Goal: Information Seeking & Learning: Learn about a topic

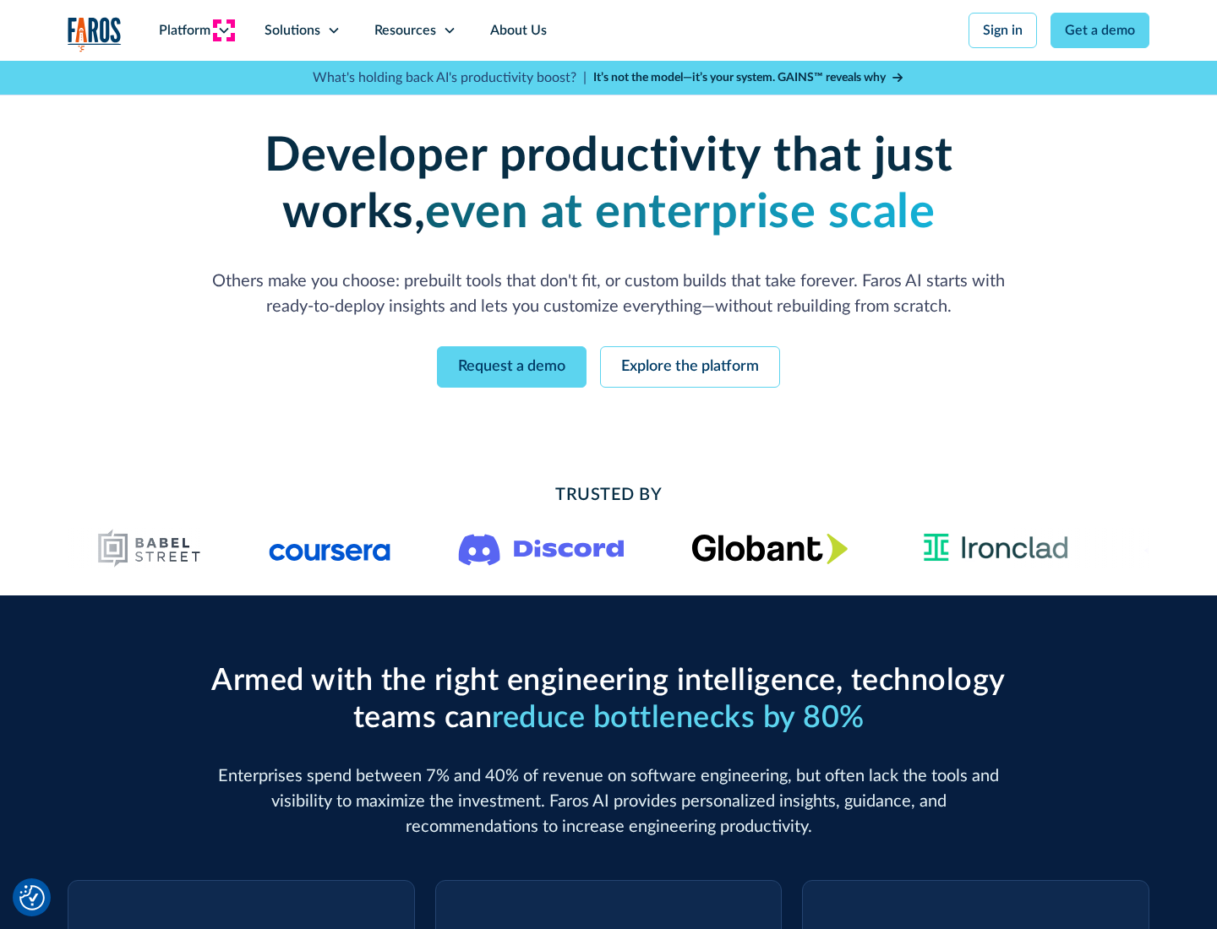
click at [223, 30] on icon at bounding box center [224, 31] width 14 height 14
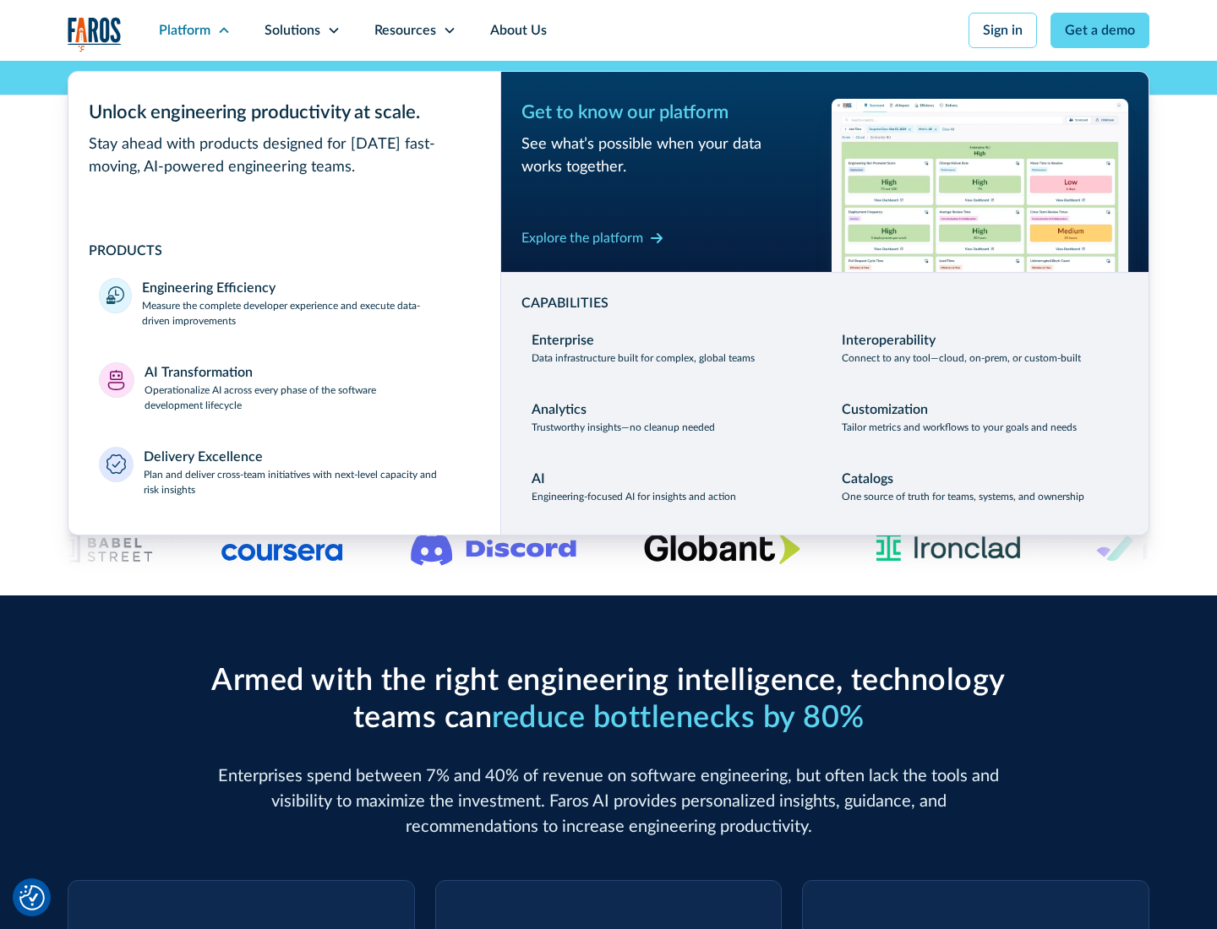
click at [306, 313] on p "Measure the complete developer experience and execute data-driven improvements" at bounding box center [306, 313] width 328 height 30
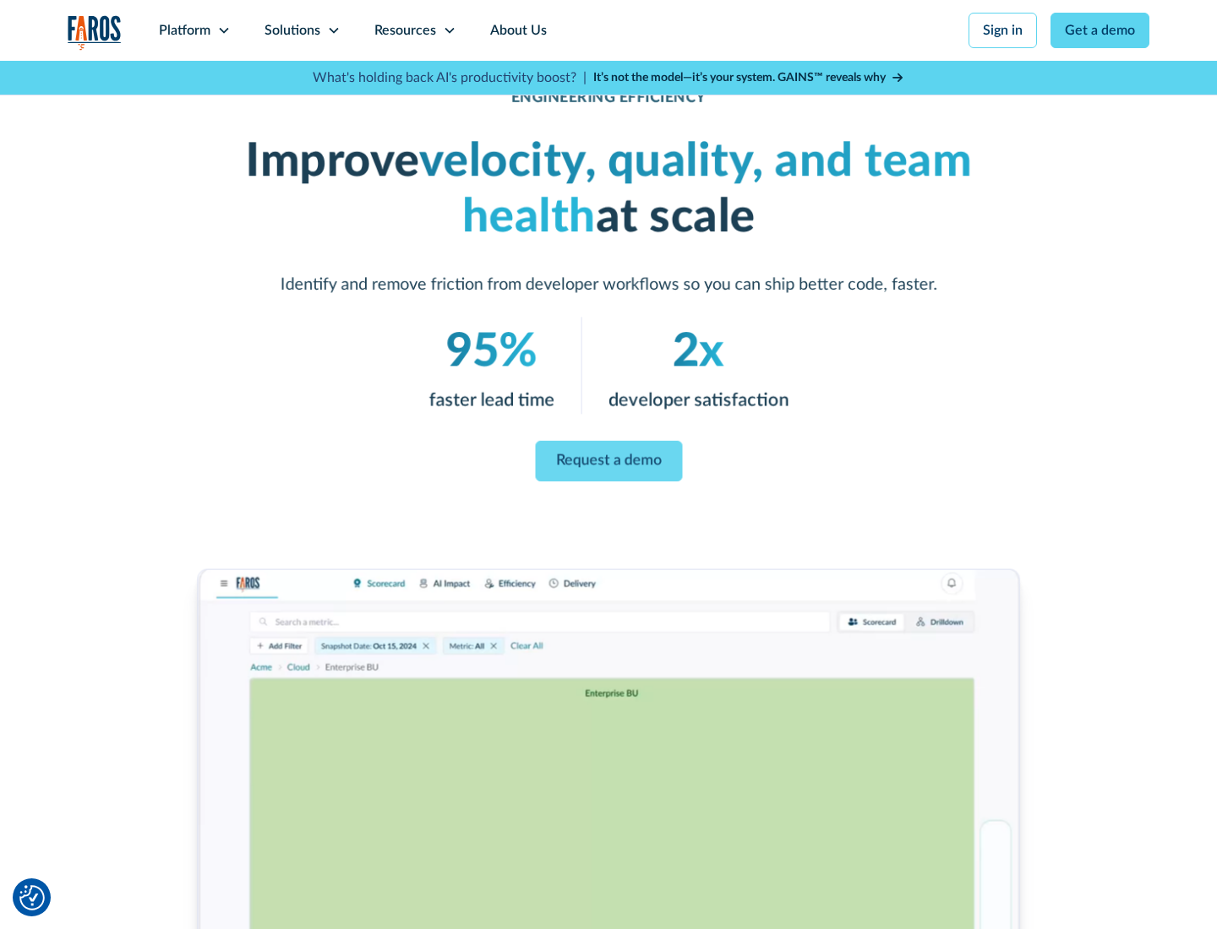
click at [608, 461] on link "Request a demo" at bounding box center [608, 461] width 147 height 41
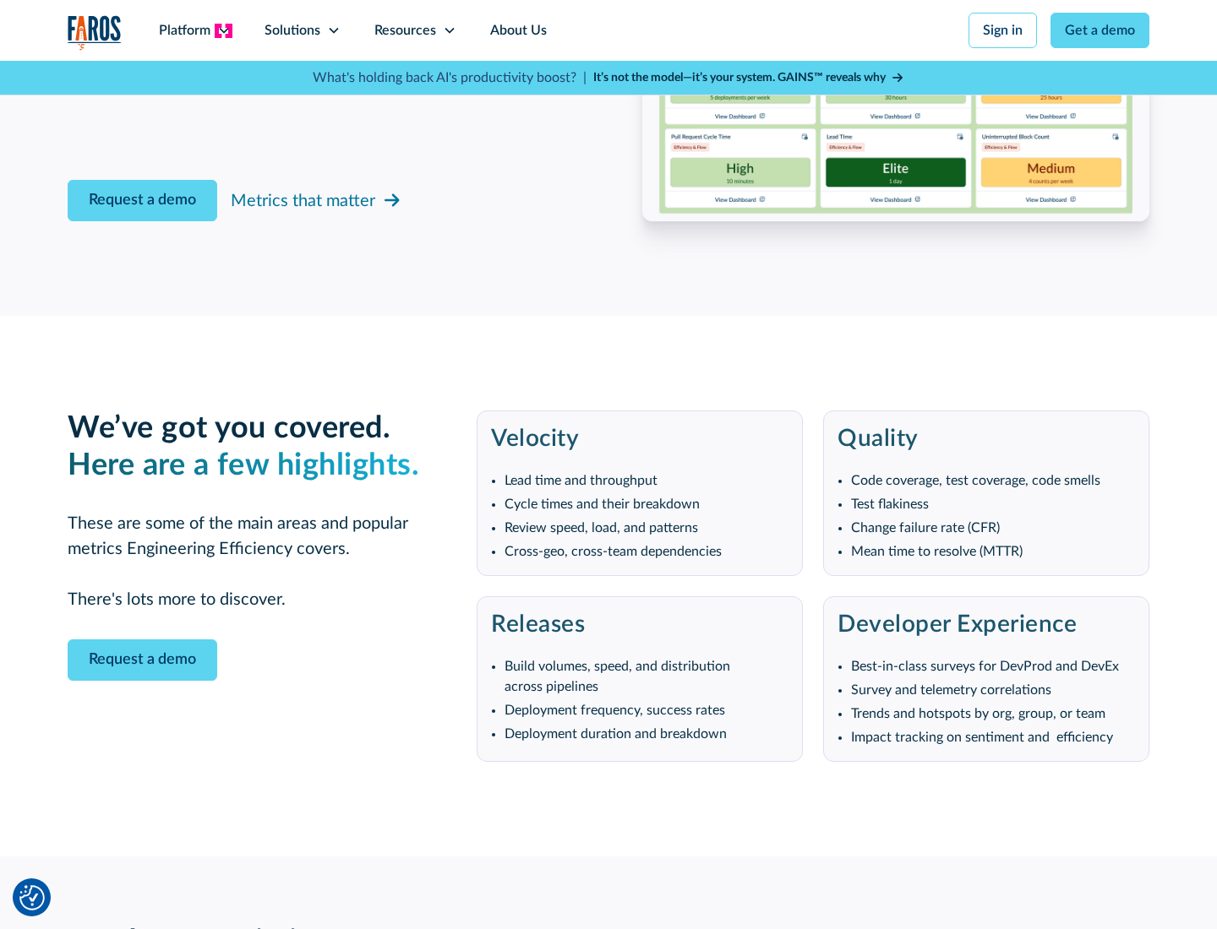
click at [223, 30] on icon at bounding box center [224, 31] width 14 height 14
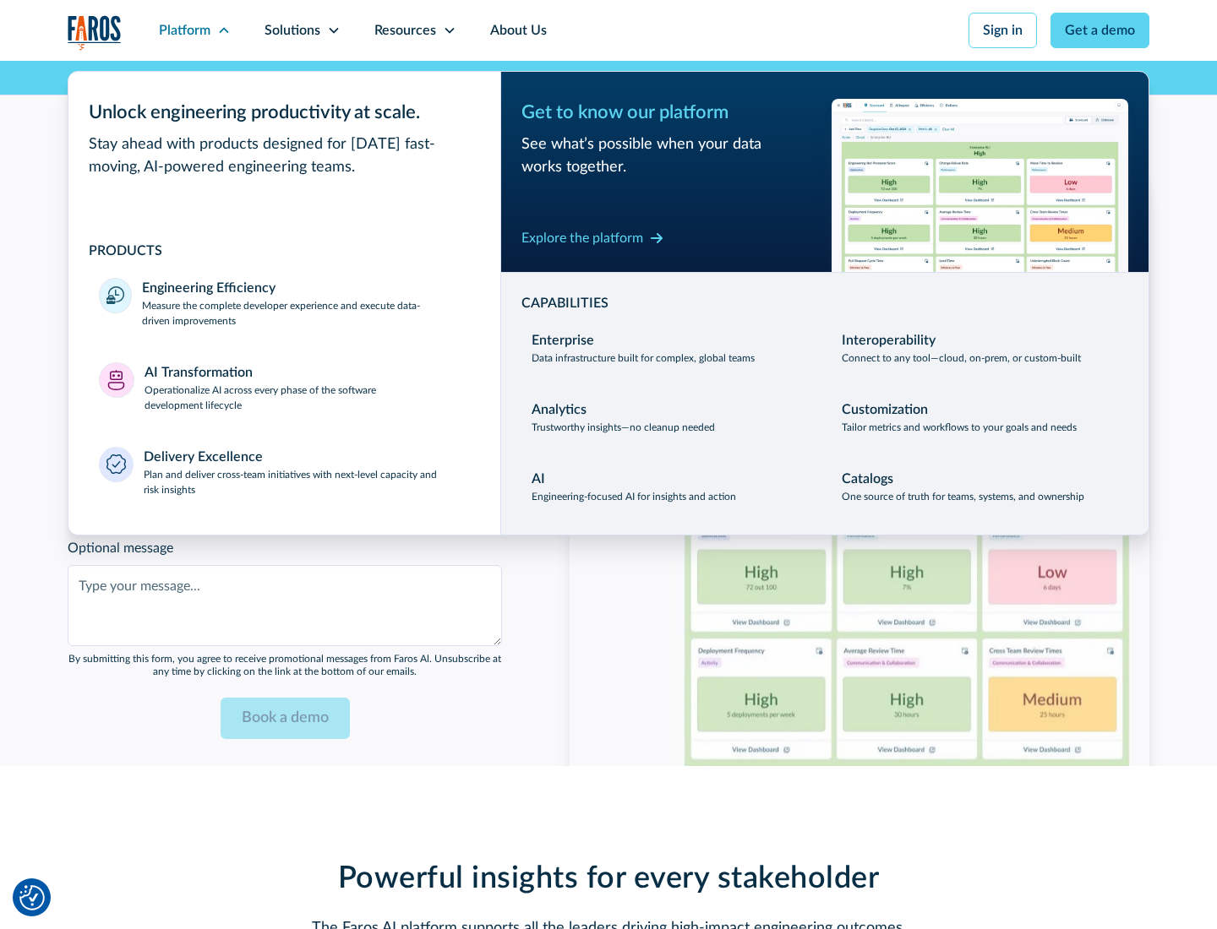
scroll to position [3707, 0]
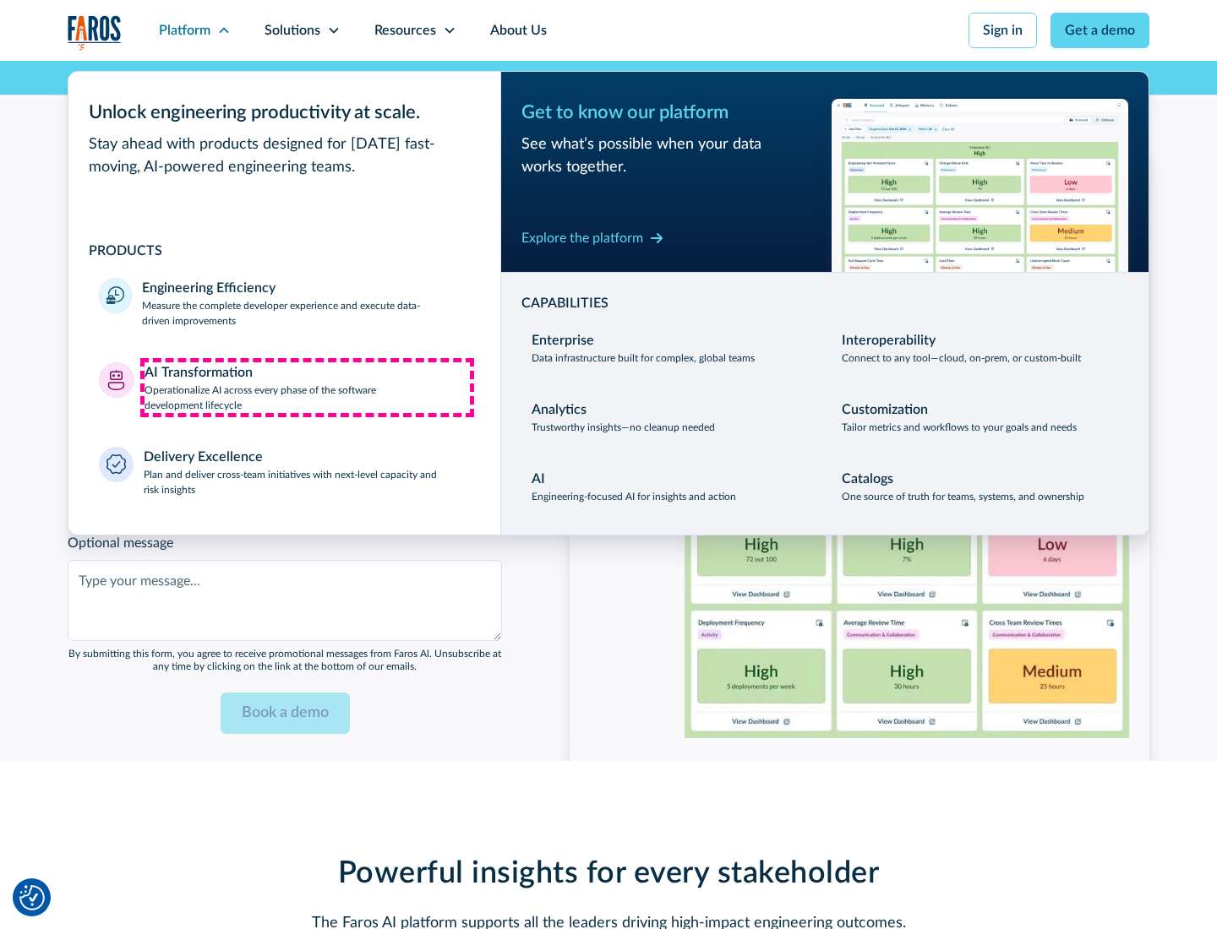
click at [307, 387] on p "Operationalize AI across every phase of the software development lifecycle" at bounding box center [307, 398] width 326 height 30
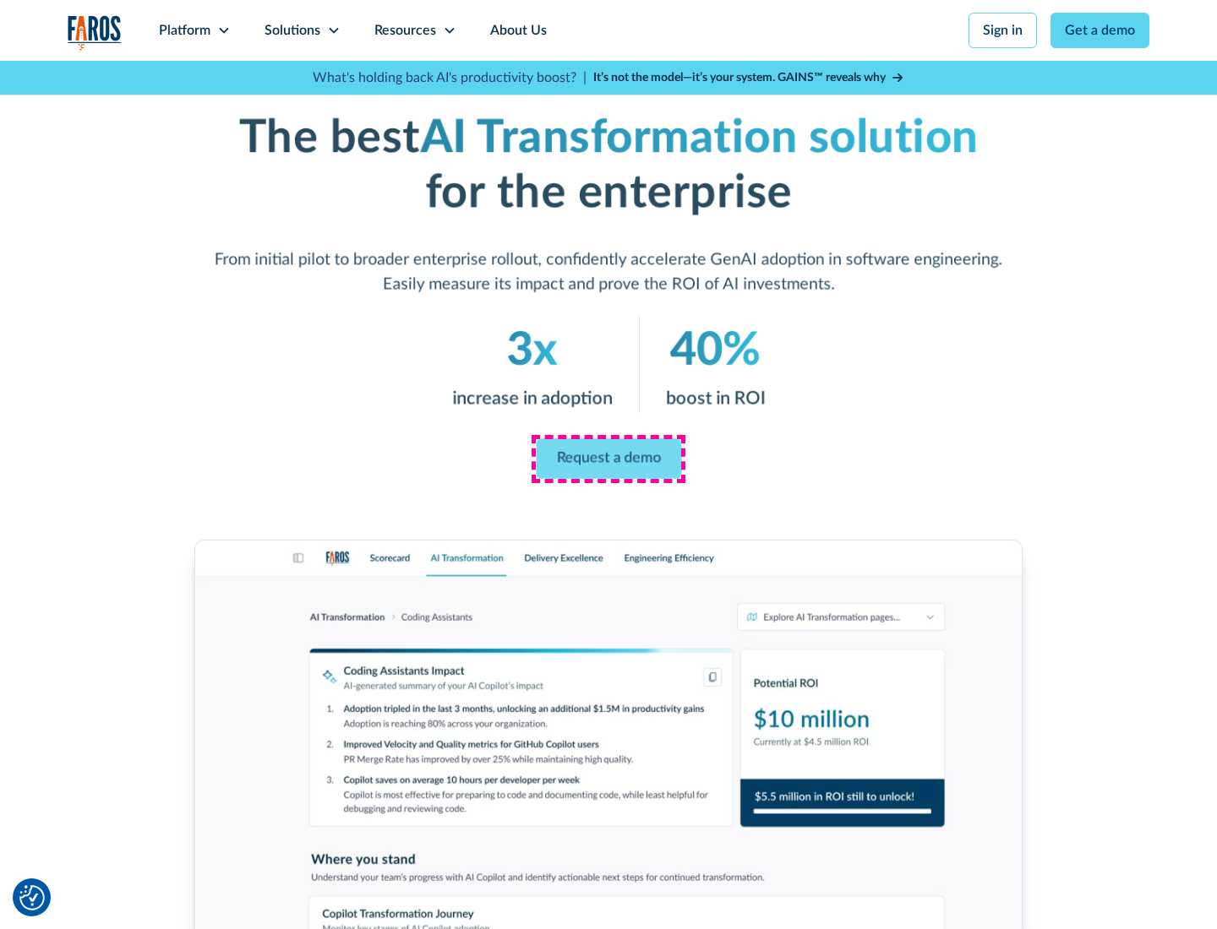
click at [608, 459] on link "Request a demo" at bounding box center [608, 459] width 145 height 41
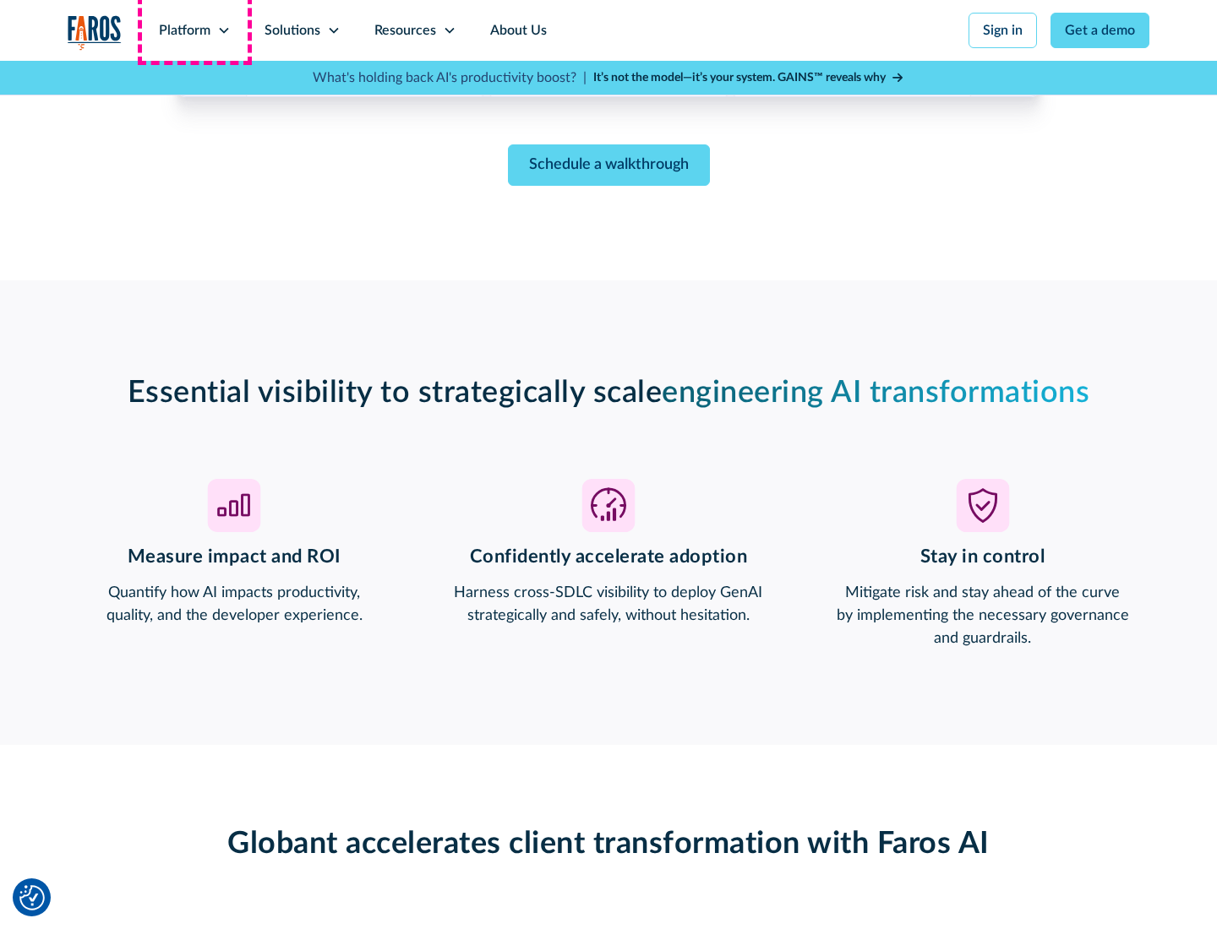
click at [194, 30] on div "Platform" at bounding box center [185, 30] width 52 height 20
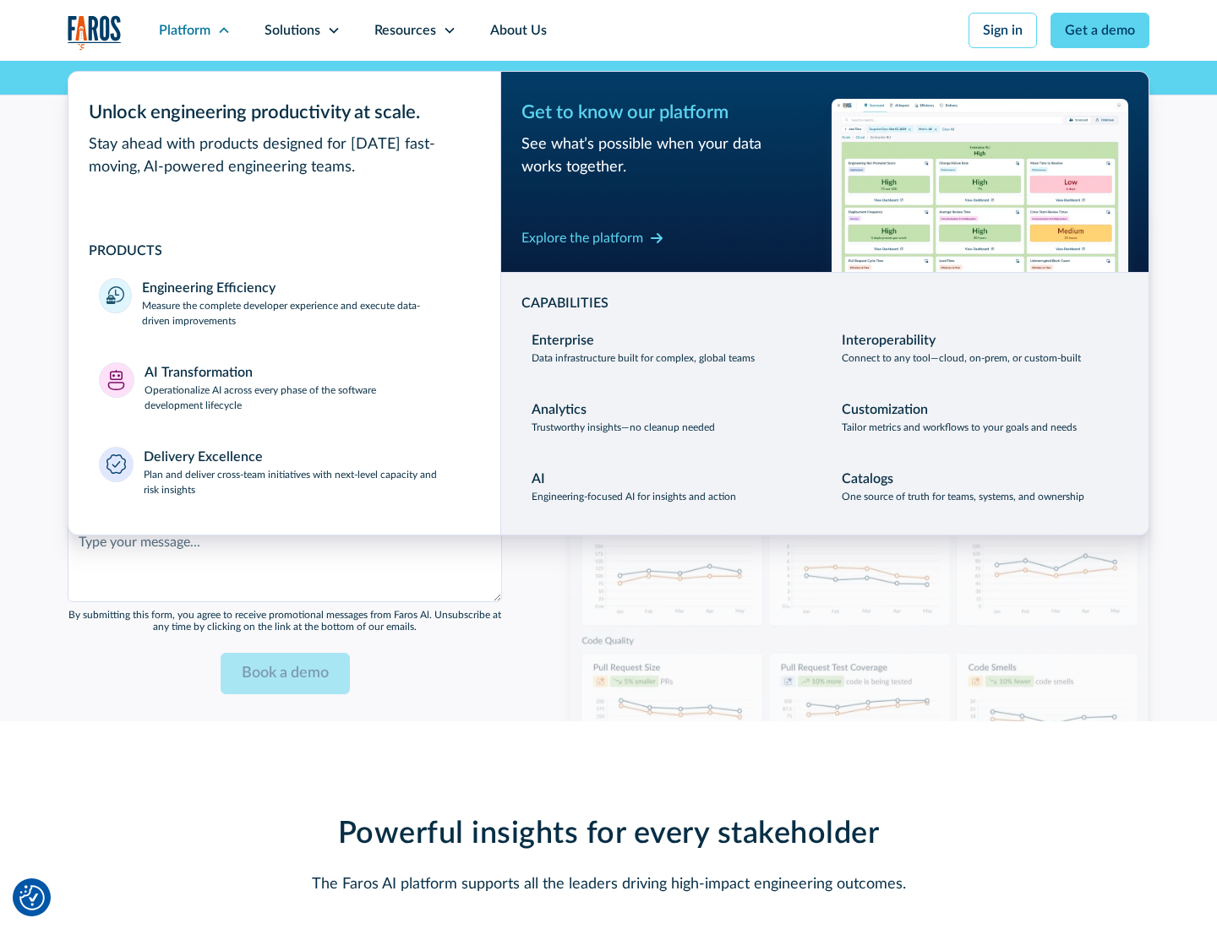
scroll to position [4113, 0]
click at [582, 237] on div "Explore the platform" at bounding box center [582, 238] width 122 height 20
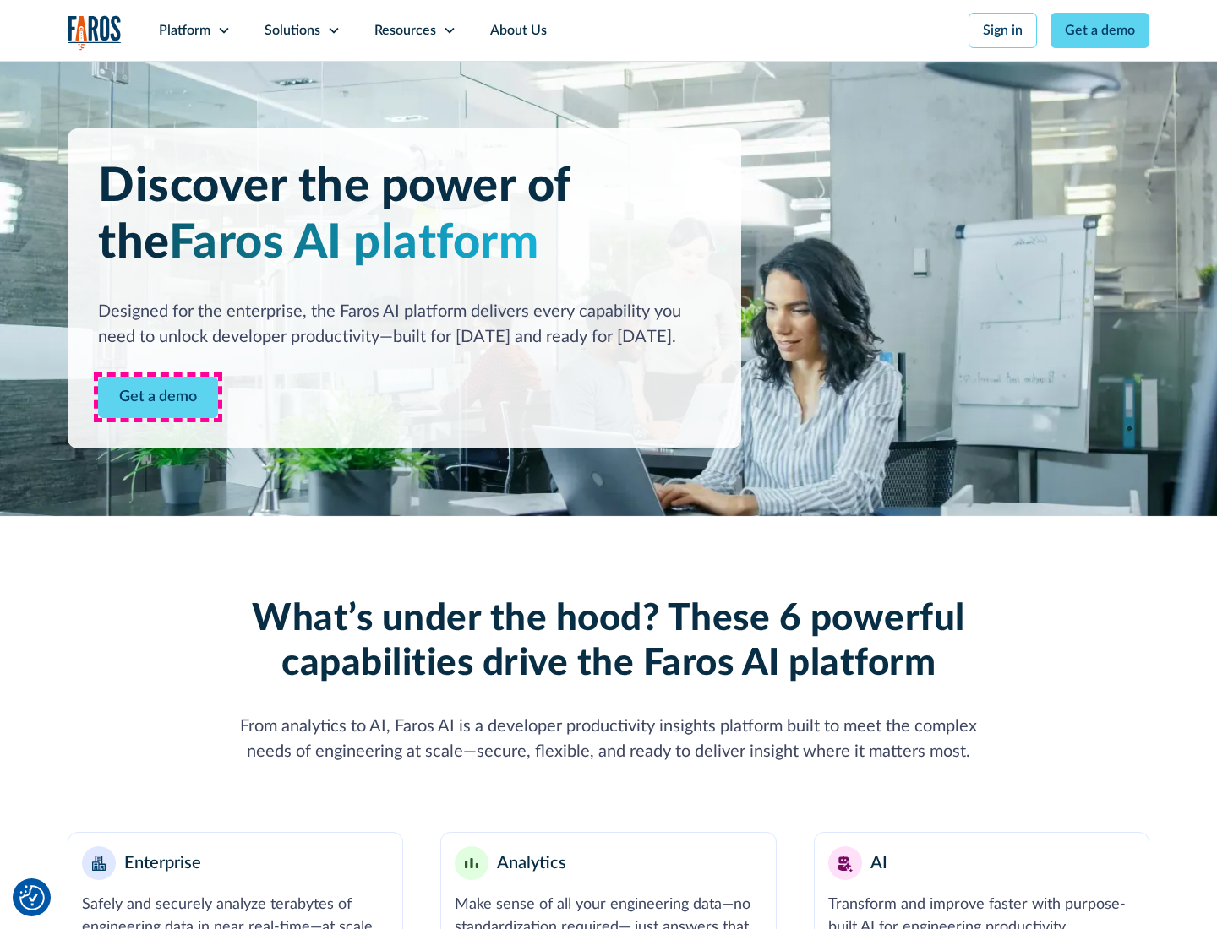
click at [158, 397] on link "Get a demo" at bounding box center [158, 397] width 120 height 41
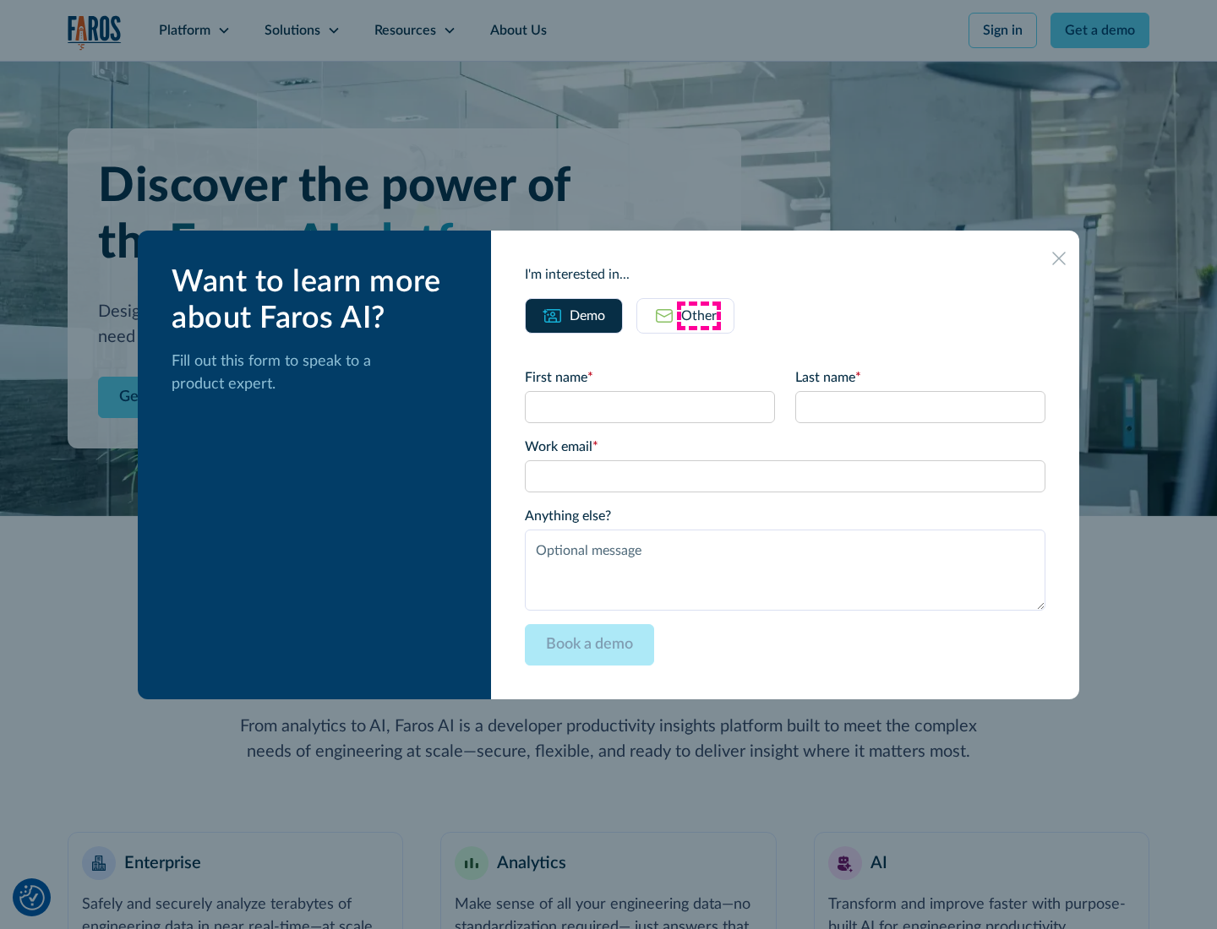
click at [699, 315] on div "Other" at bounding box center [698, 316] width 35 height 20
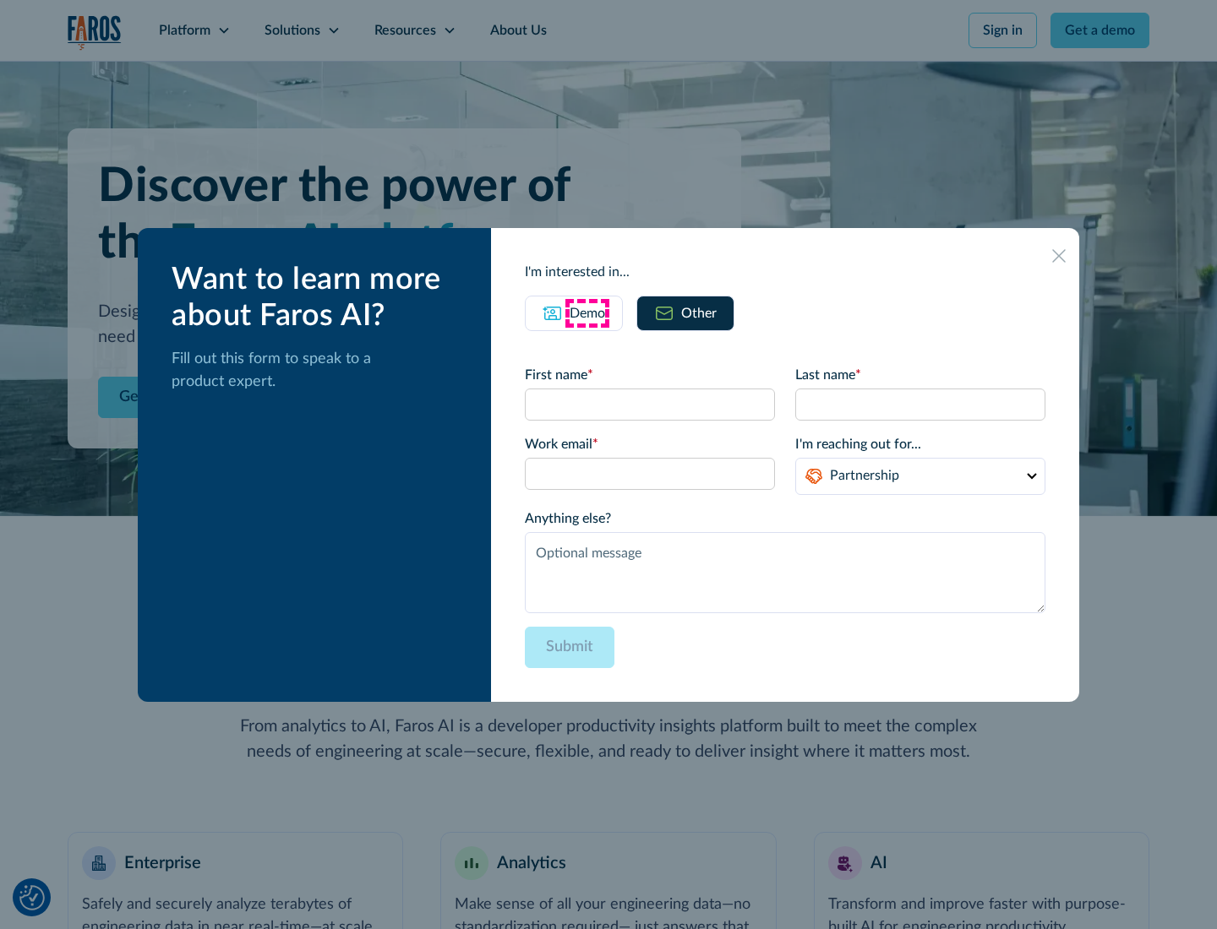
click at [587, 313] on div "Demo" at bounding box center [586, 313] width 35 height 20
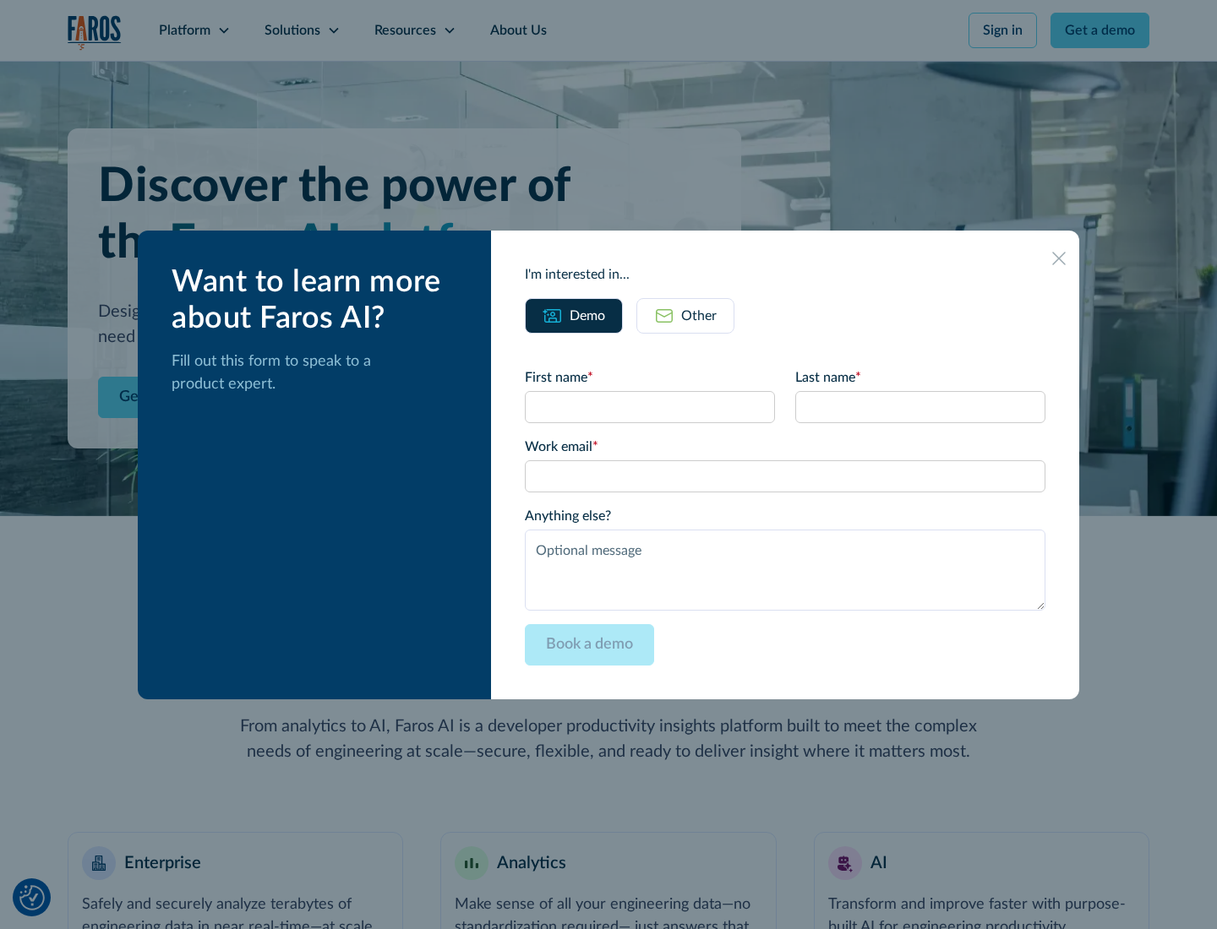
click at [1059, 258] on icon at bounding box center [1059, 259] width 14 height 14
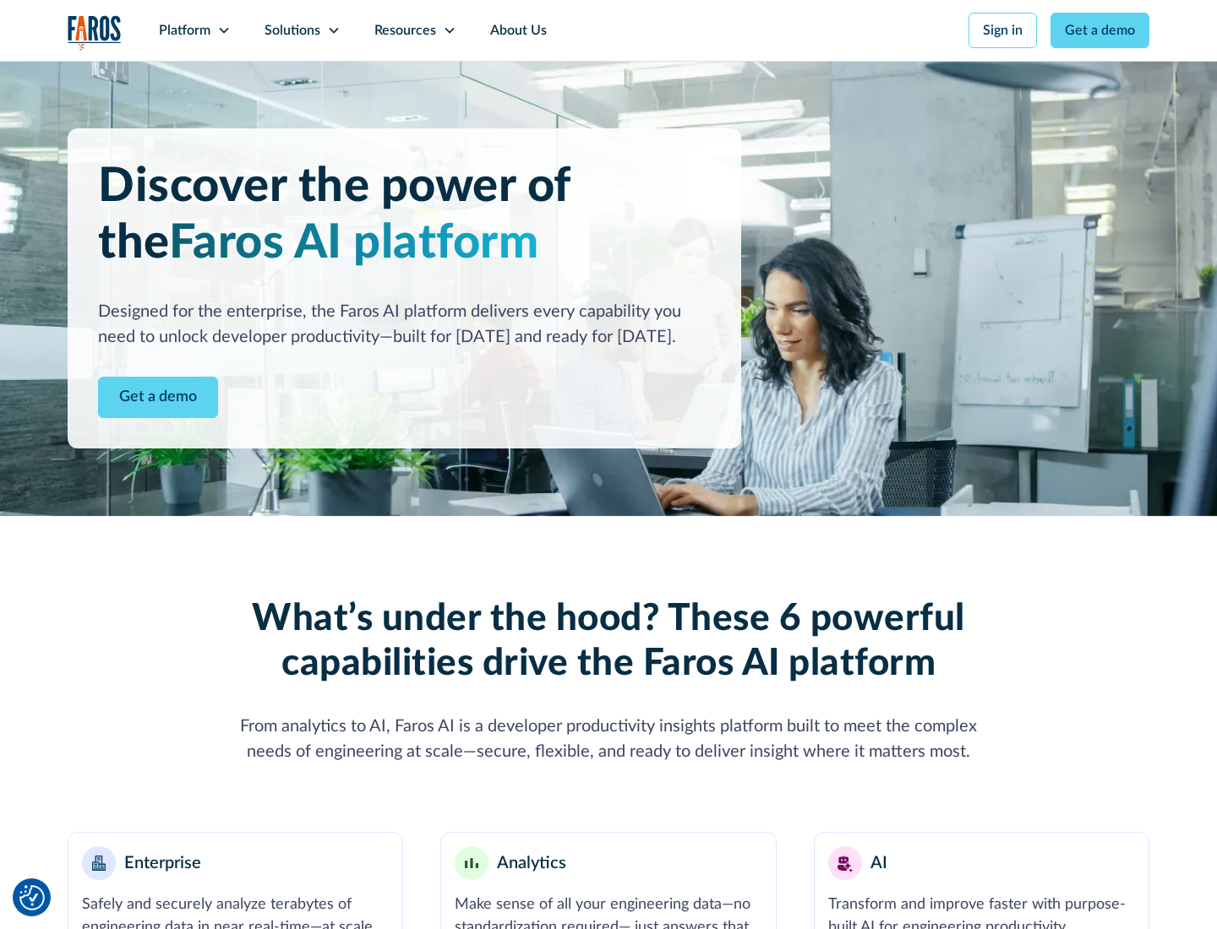
click at [223, 30] on icon at bounding box center [224, 31] width 14 height 14
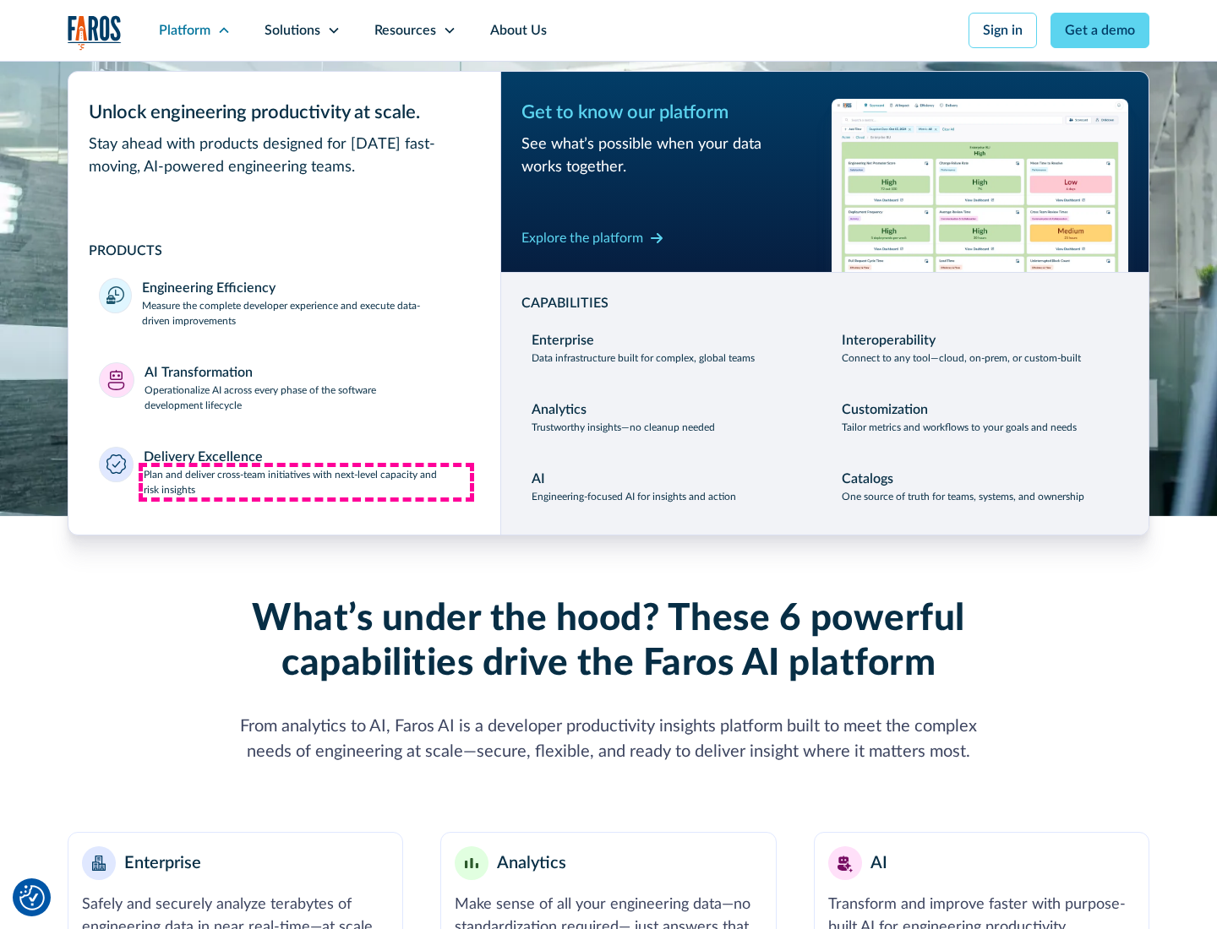
click at [306, 482] on p "Plan and deliver cross-team initiatives with next-level capacity and risk insig…" at bounding box center [307, 482] width 327 height 30
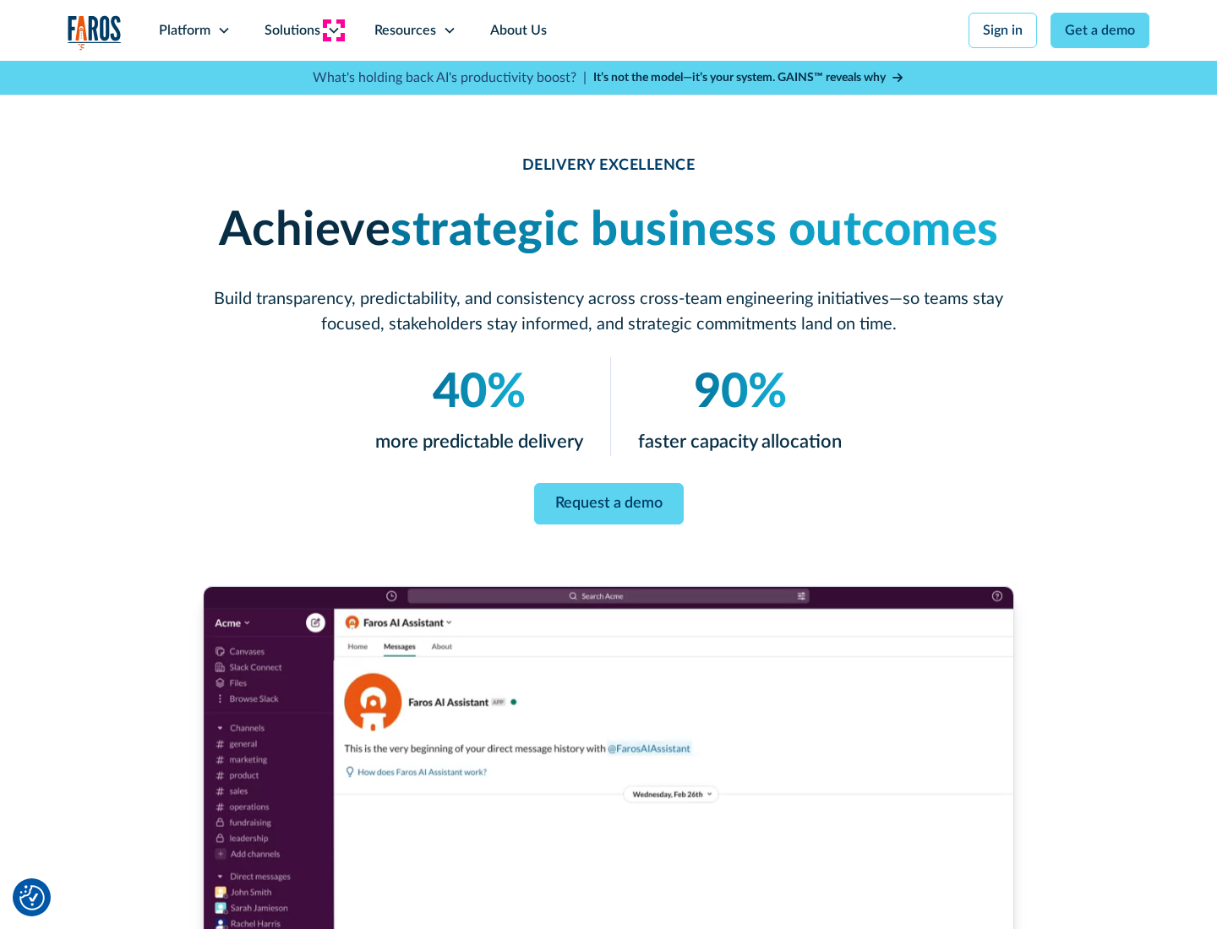
click at [333, 30] on icon at bounding box center [334, 31] width 14 height 14
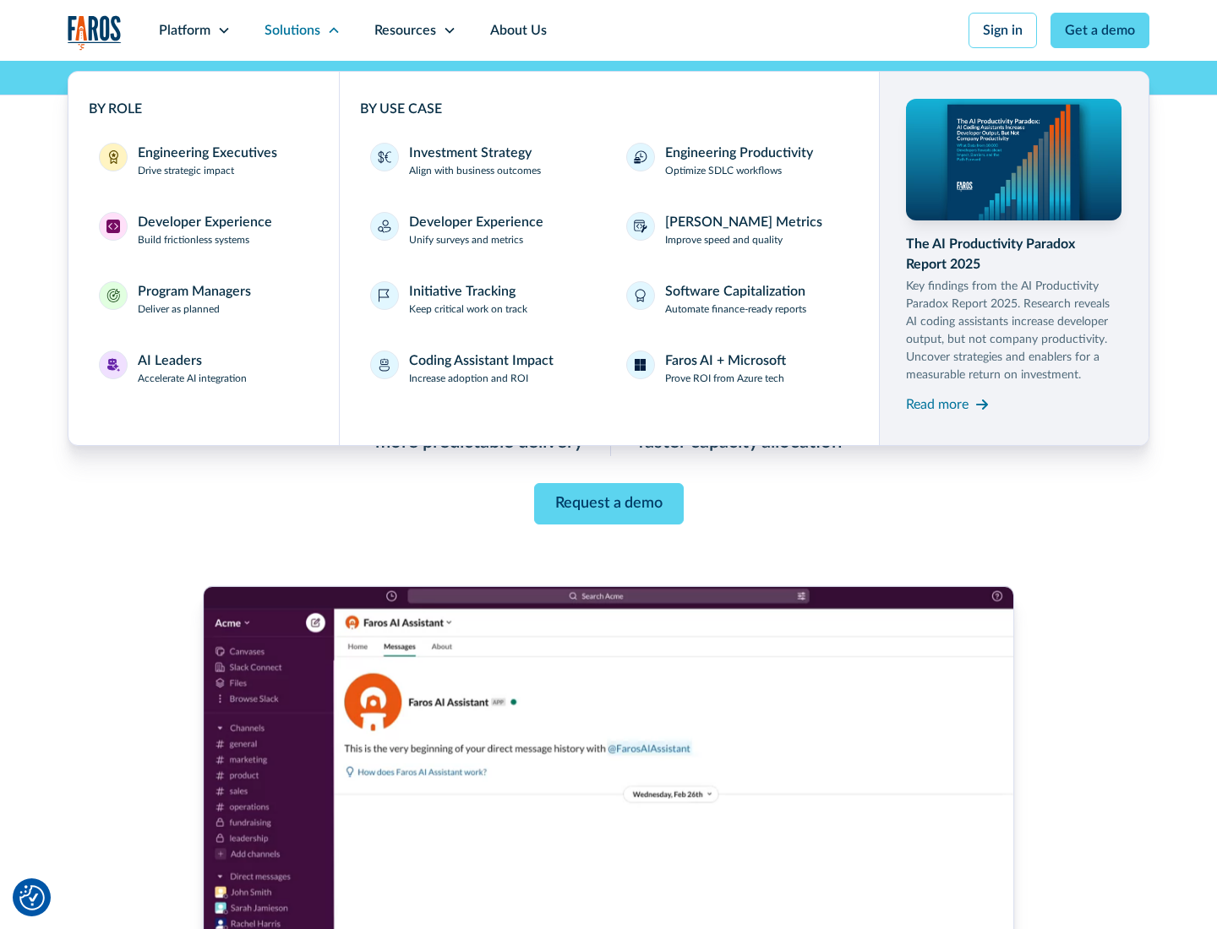
click at [203, 161] on div "Engineering Executives" at bounding box center [207, 153] width 139 height 20
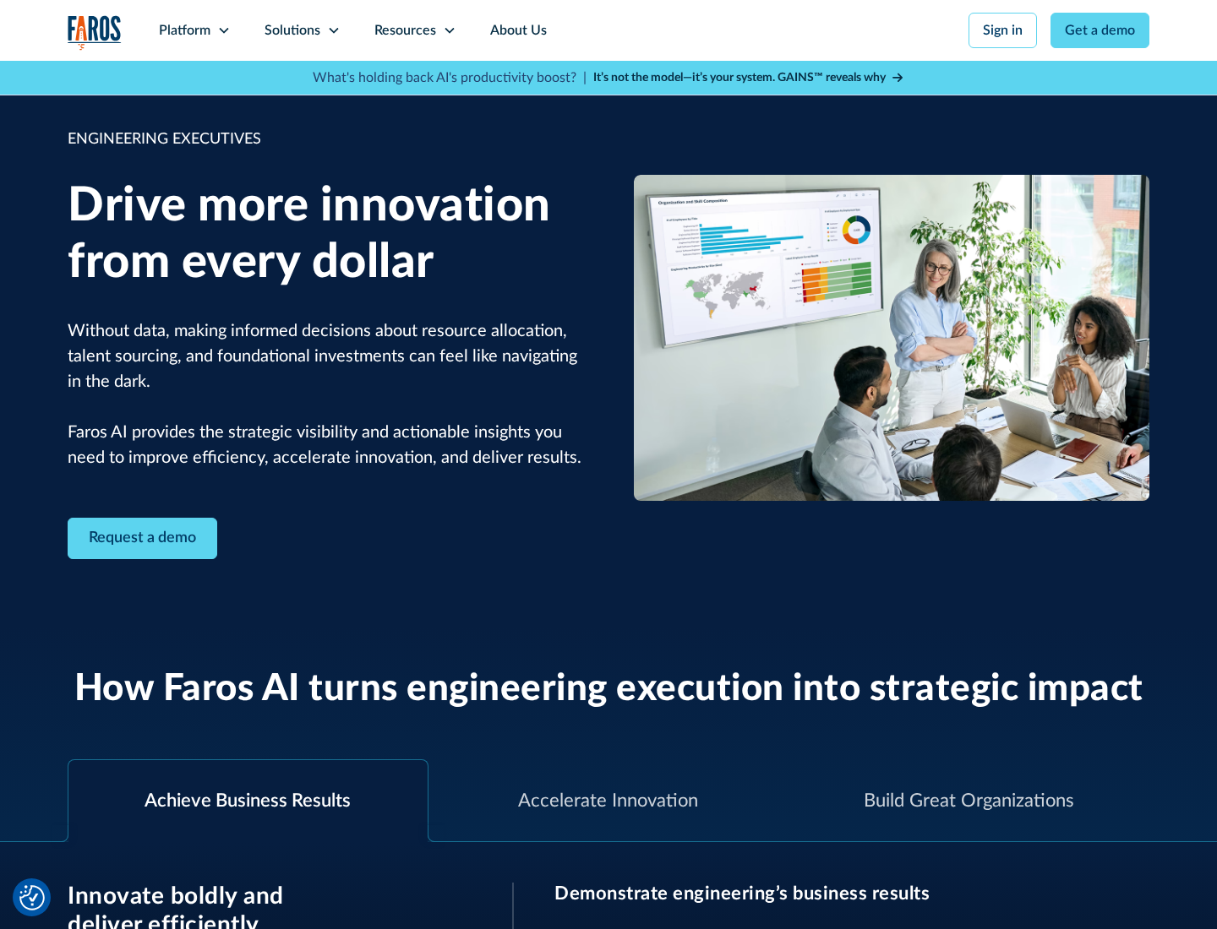
click at [333, 30] on icon at bounding box center [334, 31] width 14 height 14
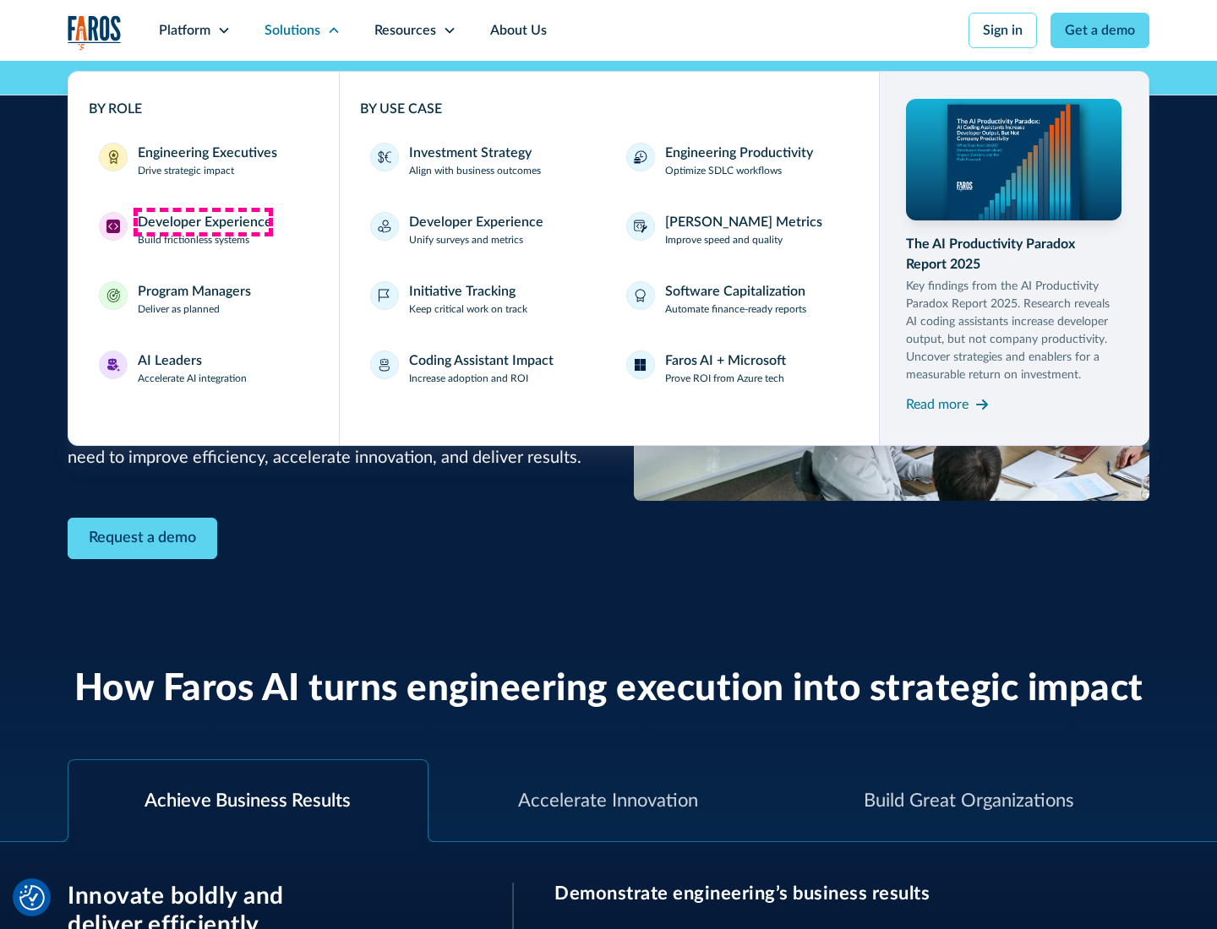
click at [203, 222] on div "Developer Experience" at bounding box center [205, 222] width 134 height 20
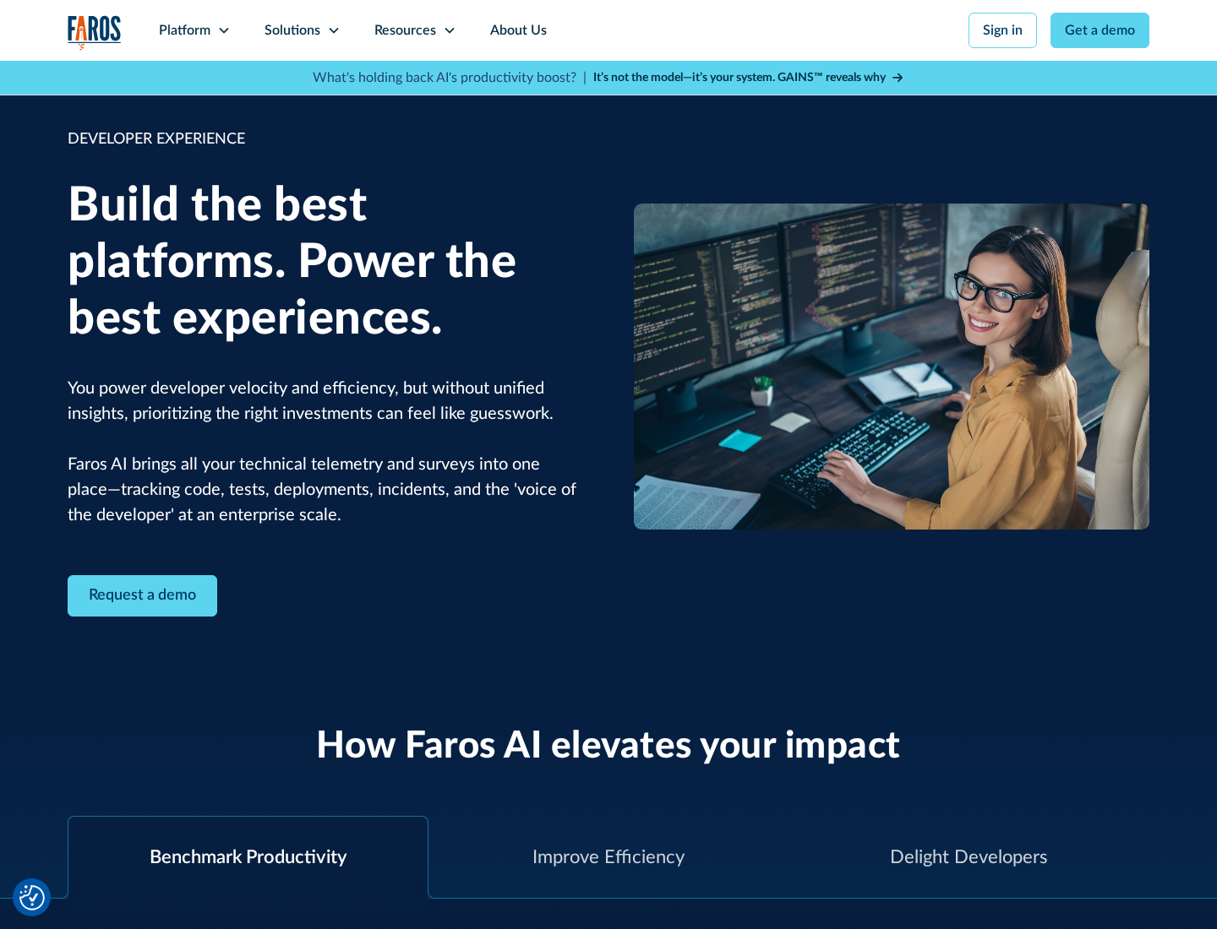
click at [302, 30] on div "Solutions" at bounding box center [292, 30] width 56 height 20
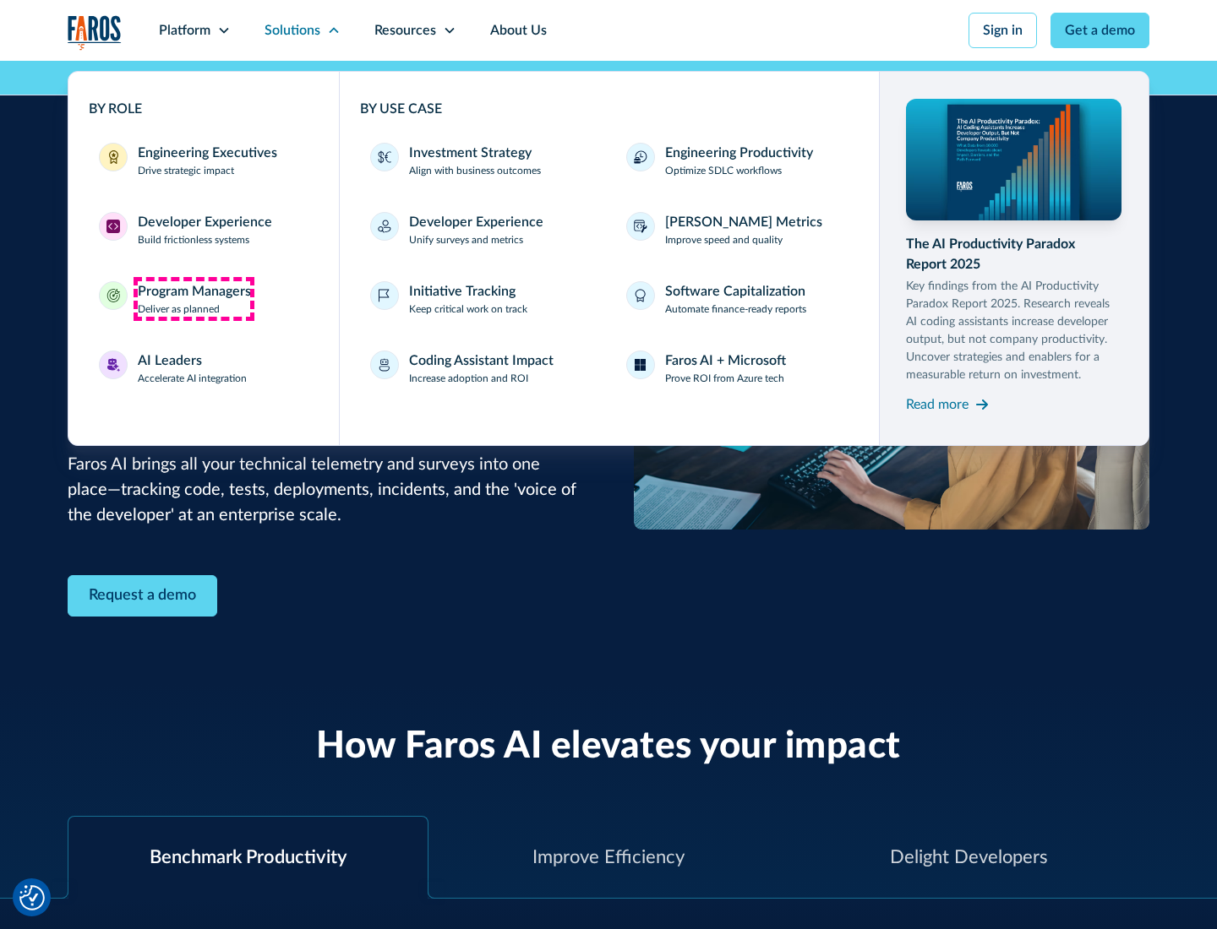
click at [193, 299] on div "Program Managers" at bounding box center [194, 291] width 113 height 20
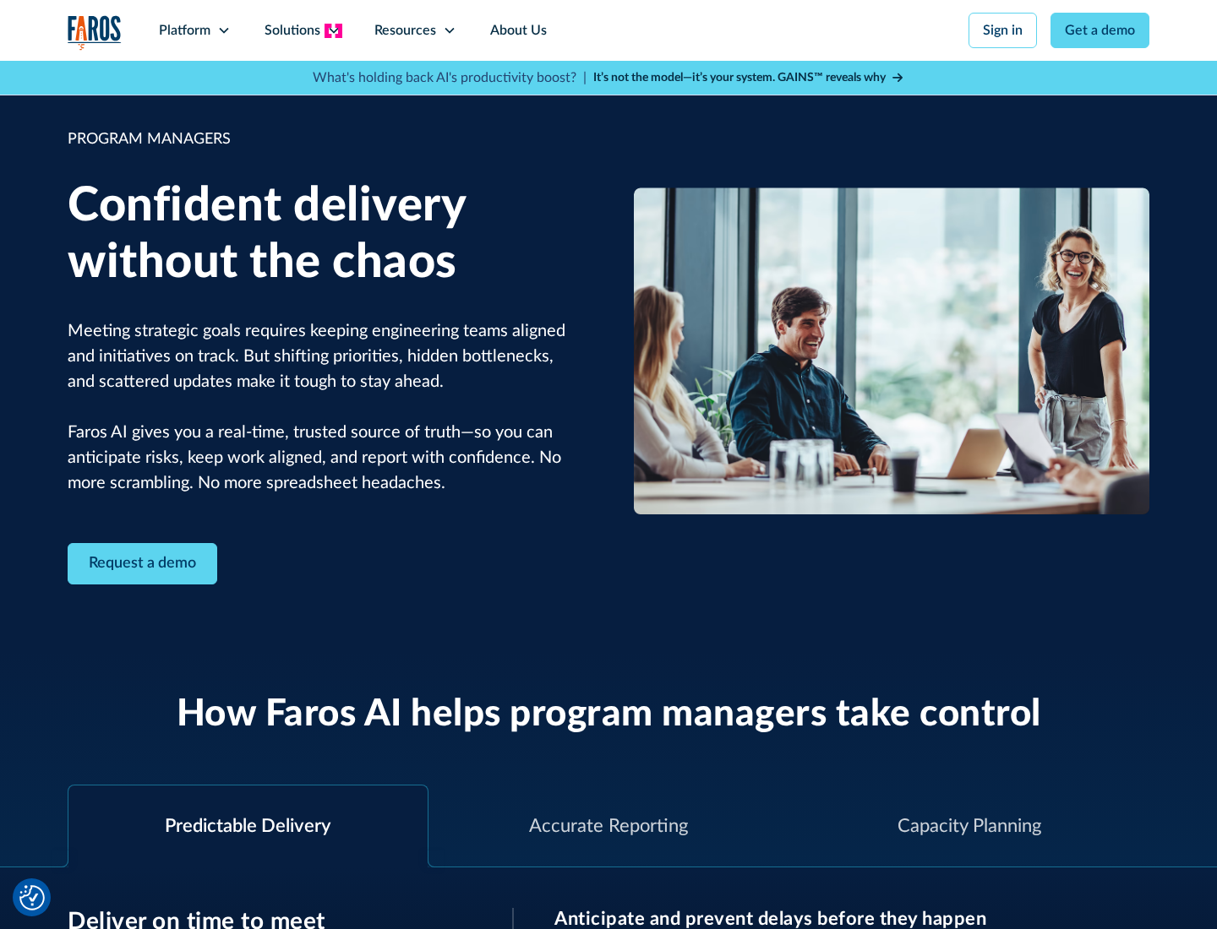
click at [333, 30] on icon at bounding box center [334, 31] width 14 height 14
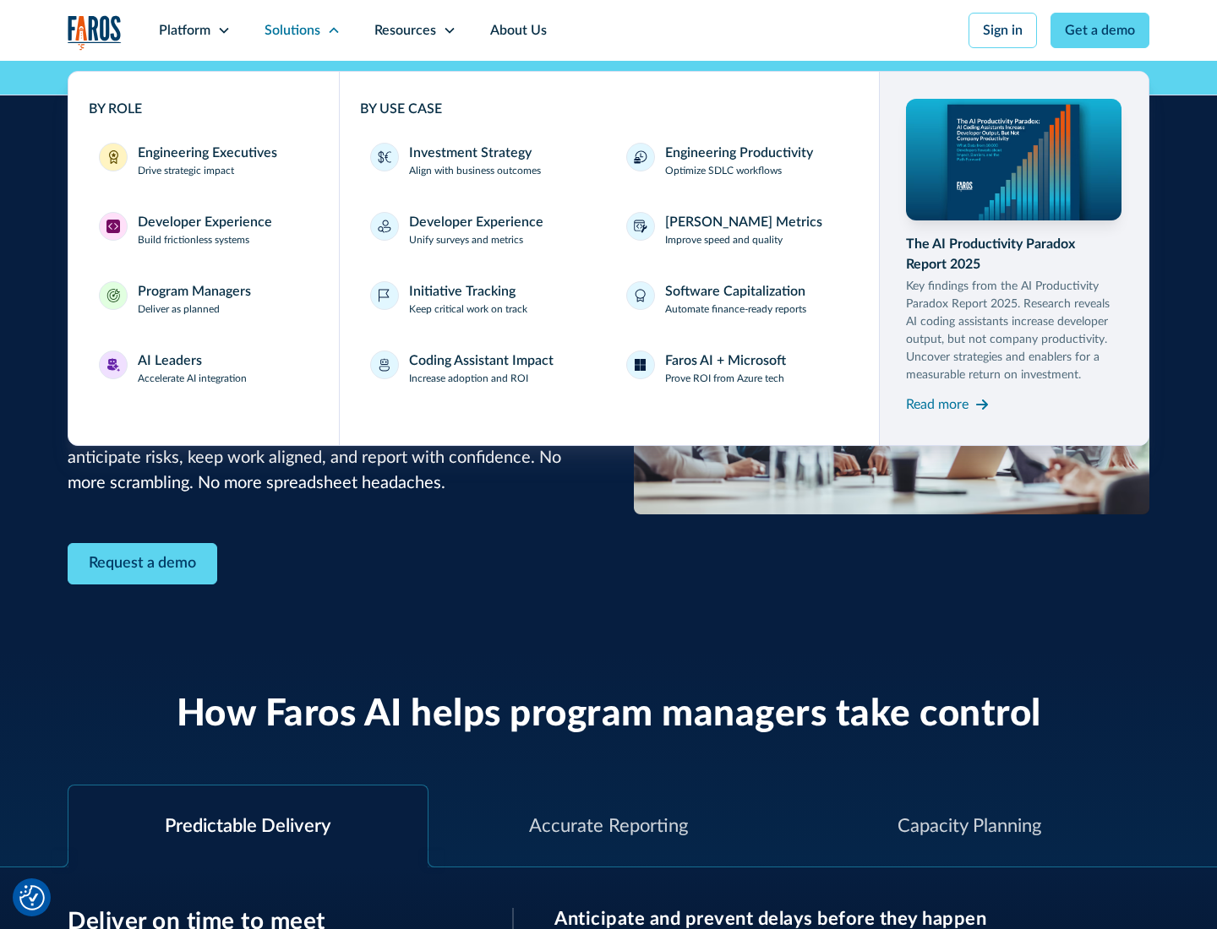
click at [193, 368] on div "AI Leaders" at bounding box center [170, 361] width 64 height 20
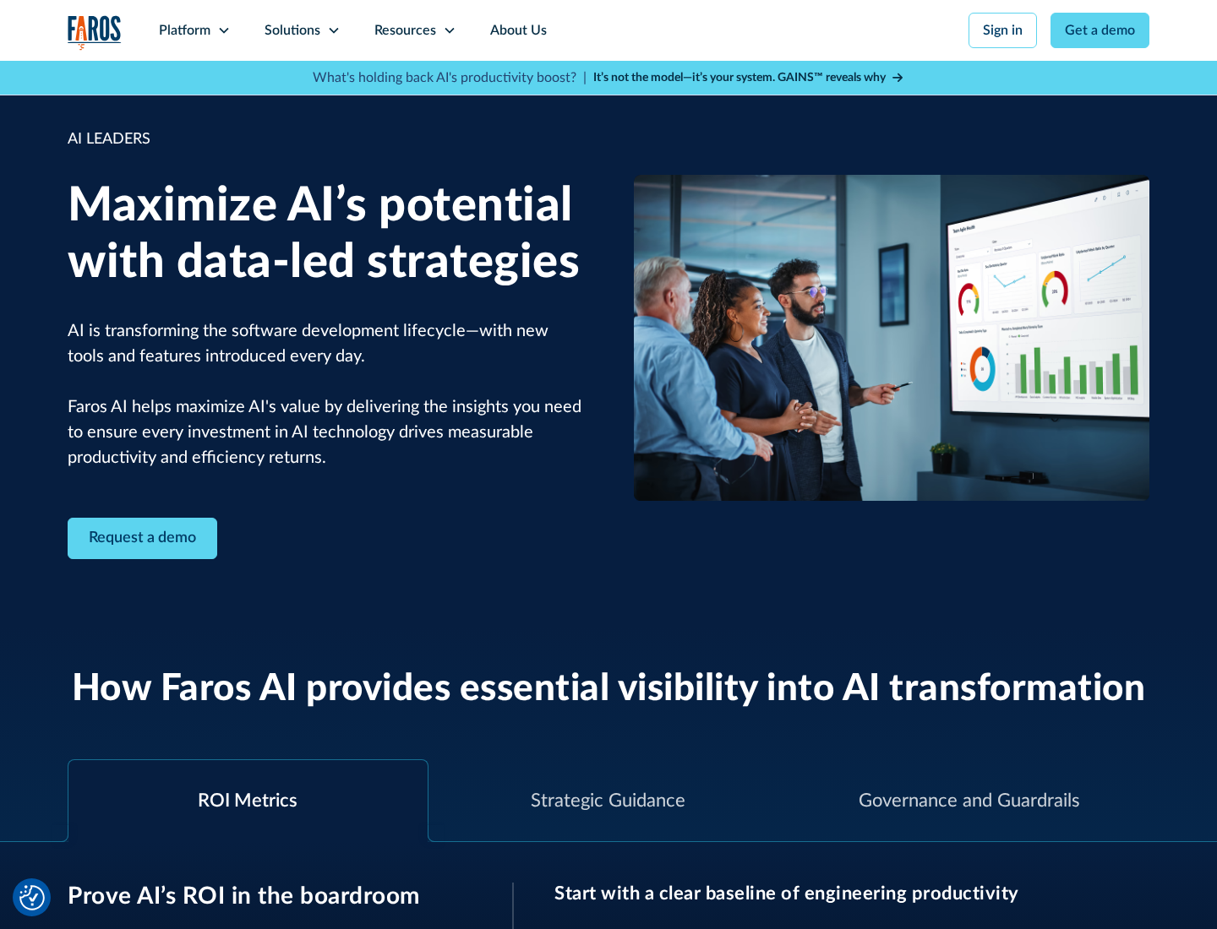
click at [333, 30] on icon at bounding box center [334, 31] width 14 height 14
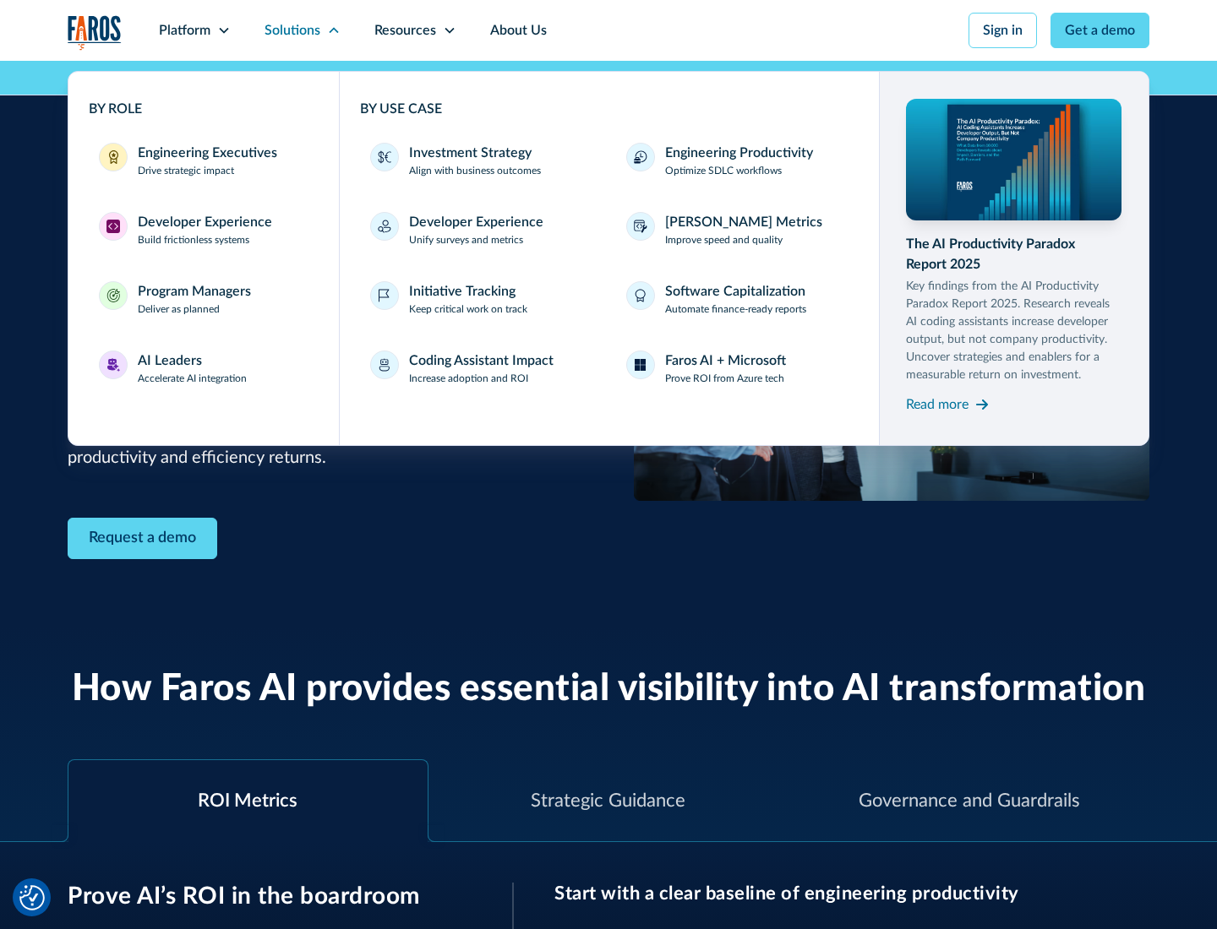
click at [468, 153] on div "Investment Strategy" at bounding box center [470, 153] width 123 height 20
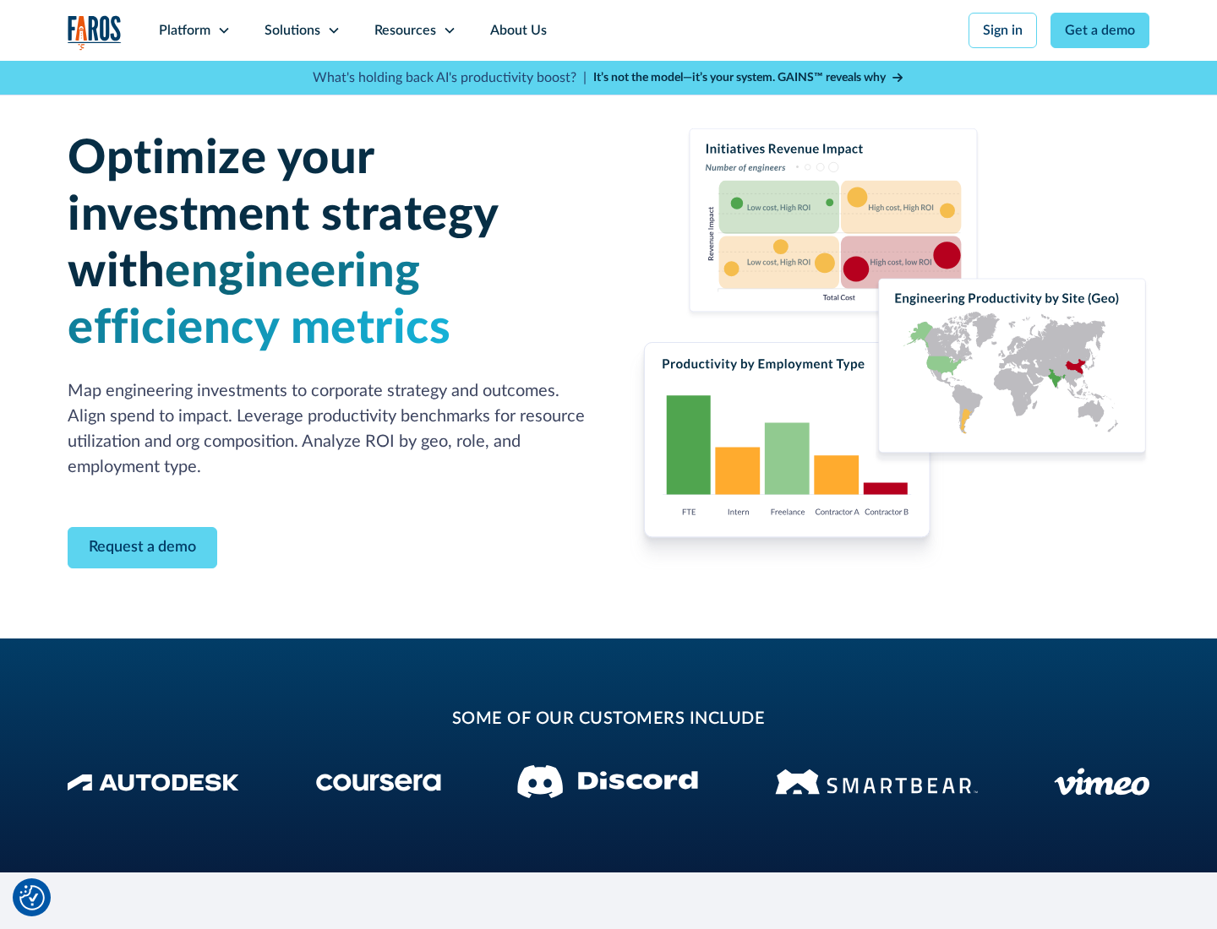
click at [333, 30] on icon at bounding box center [334, 31] width 14 height 14
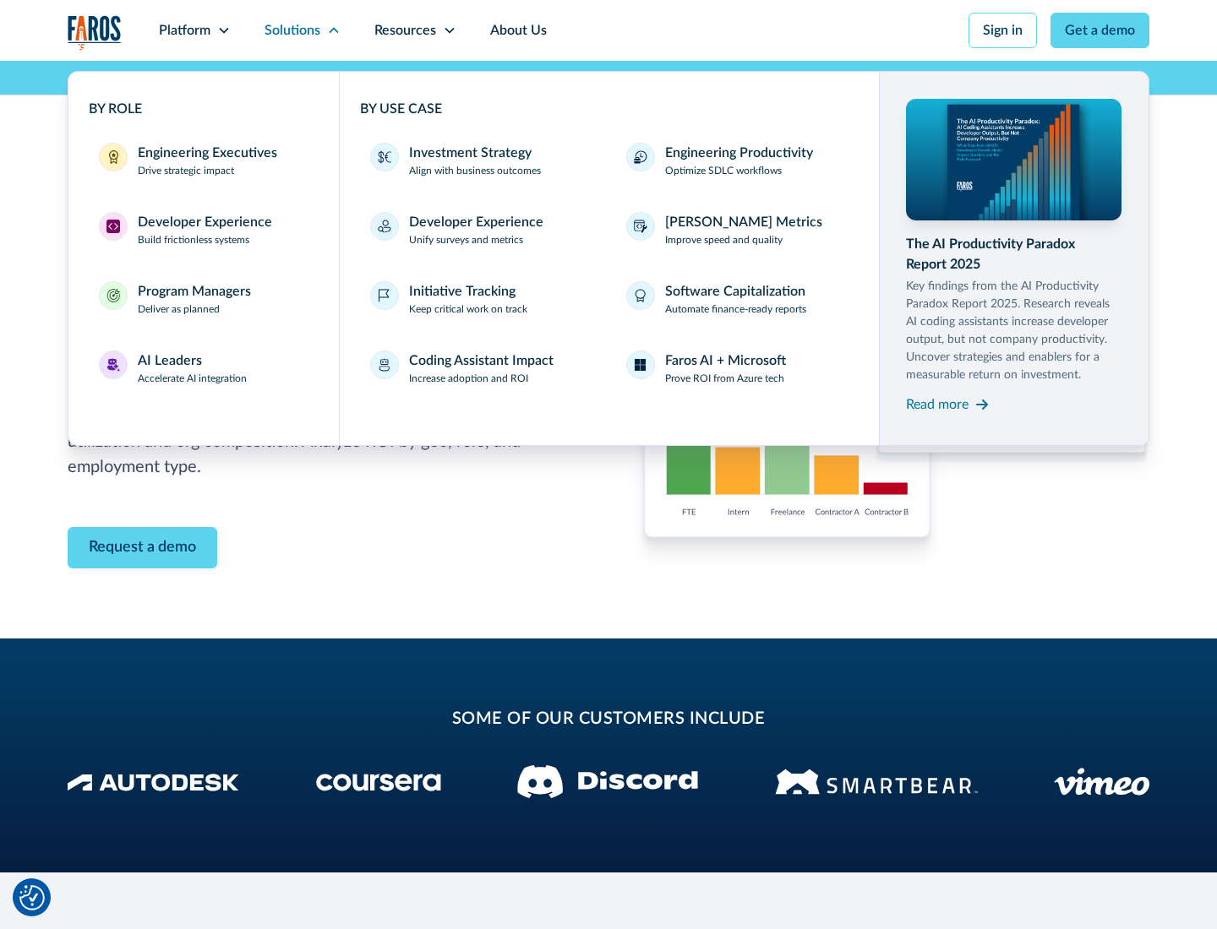
click at [724, 379] on p "Prove ROI from Azure tech" at bounding box center [724, 378] width 119 height 15
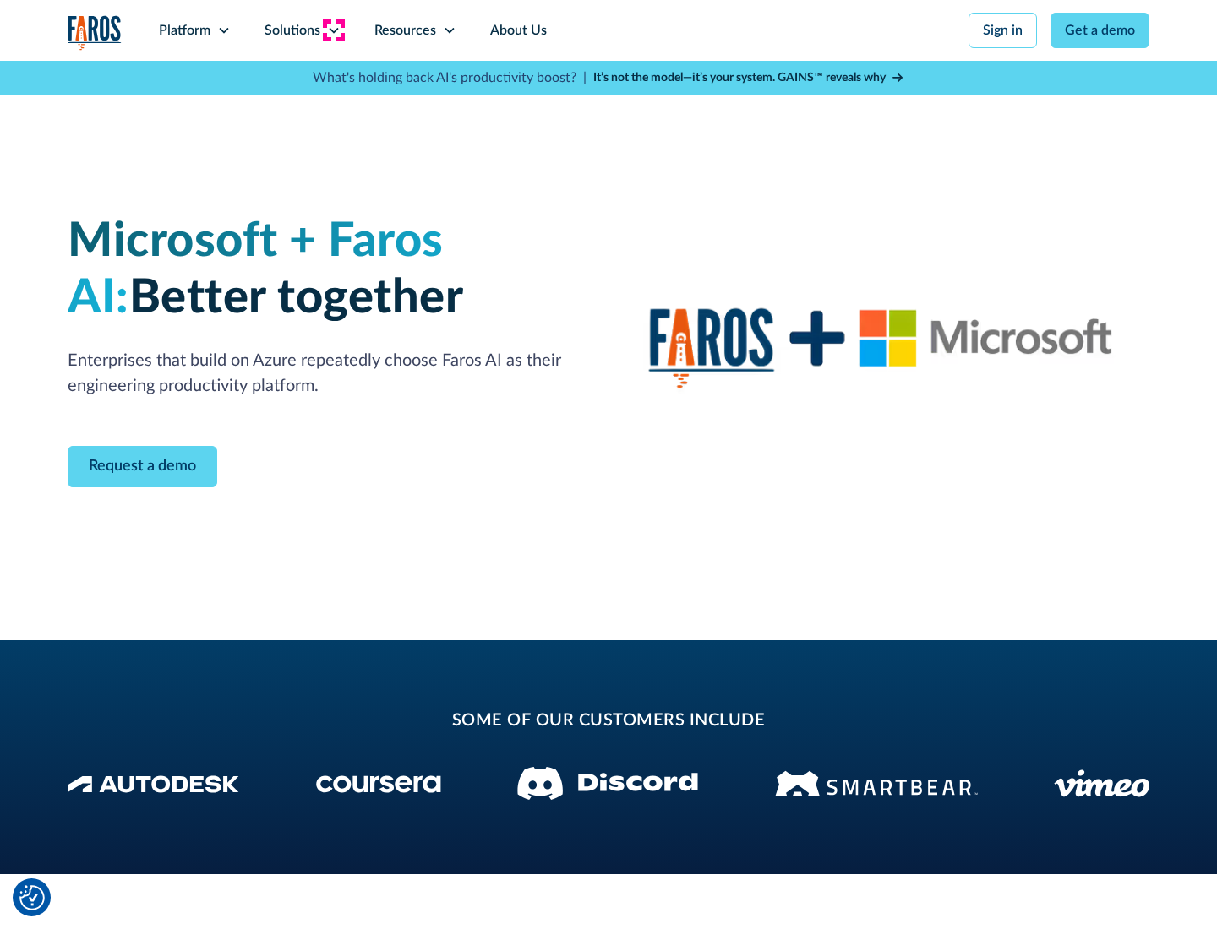
click at [333, 30] on icon at bounding box center [334, 31] width 14 height 14
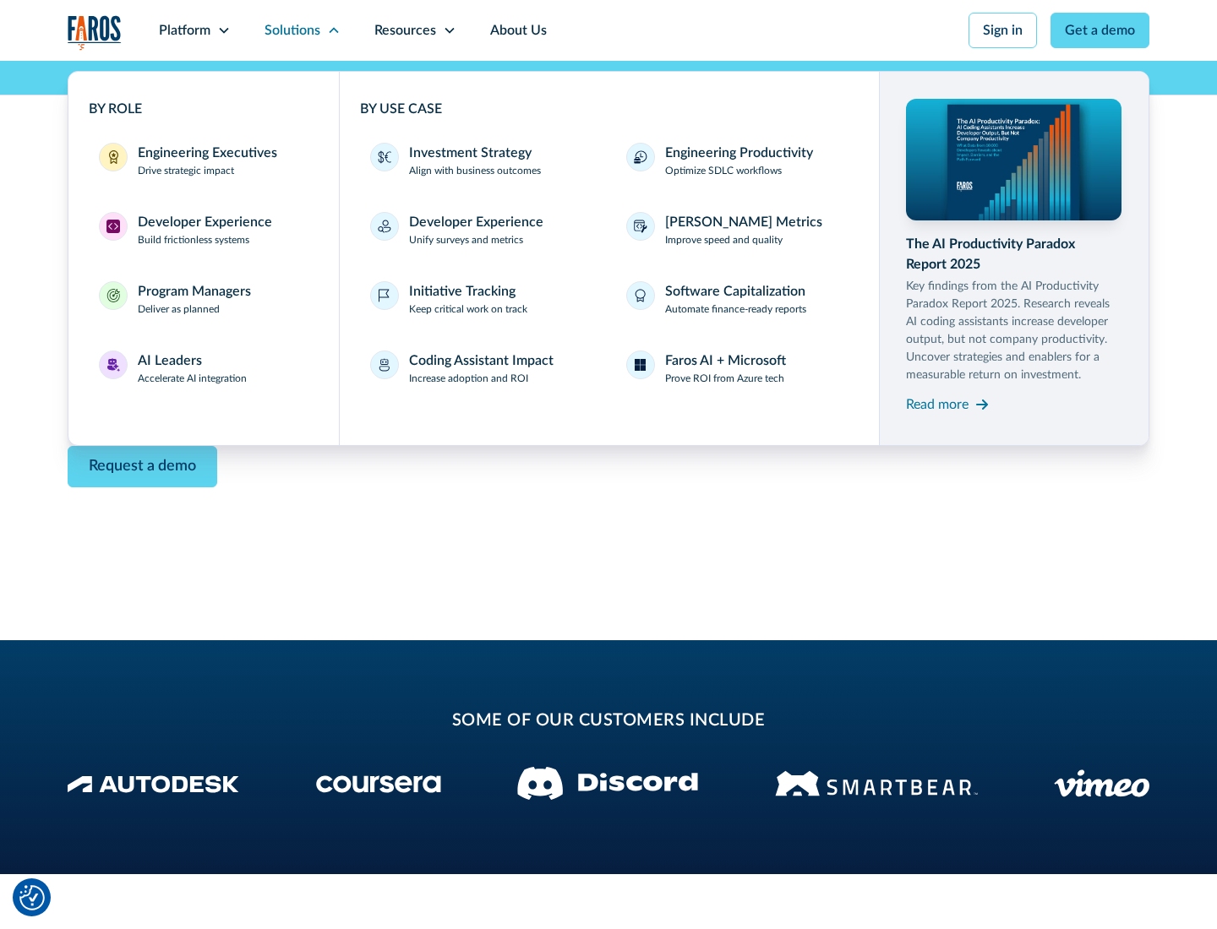
click at [937, 404] on div "Read more" at bounding box center [937, 405] width 63 height 20
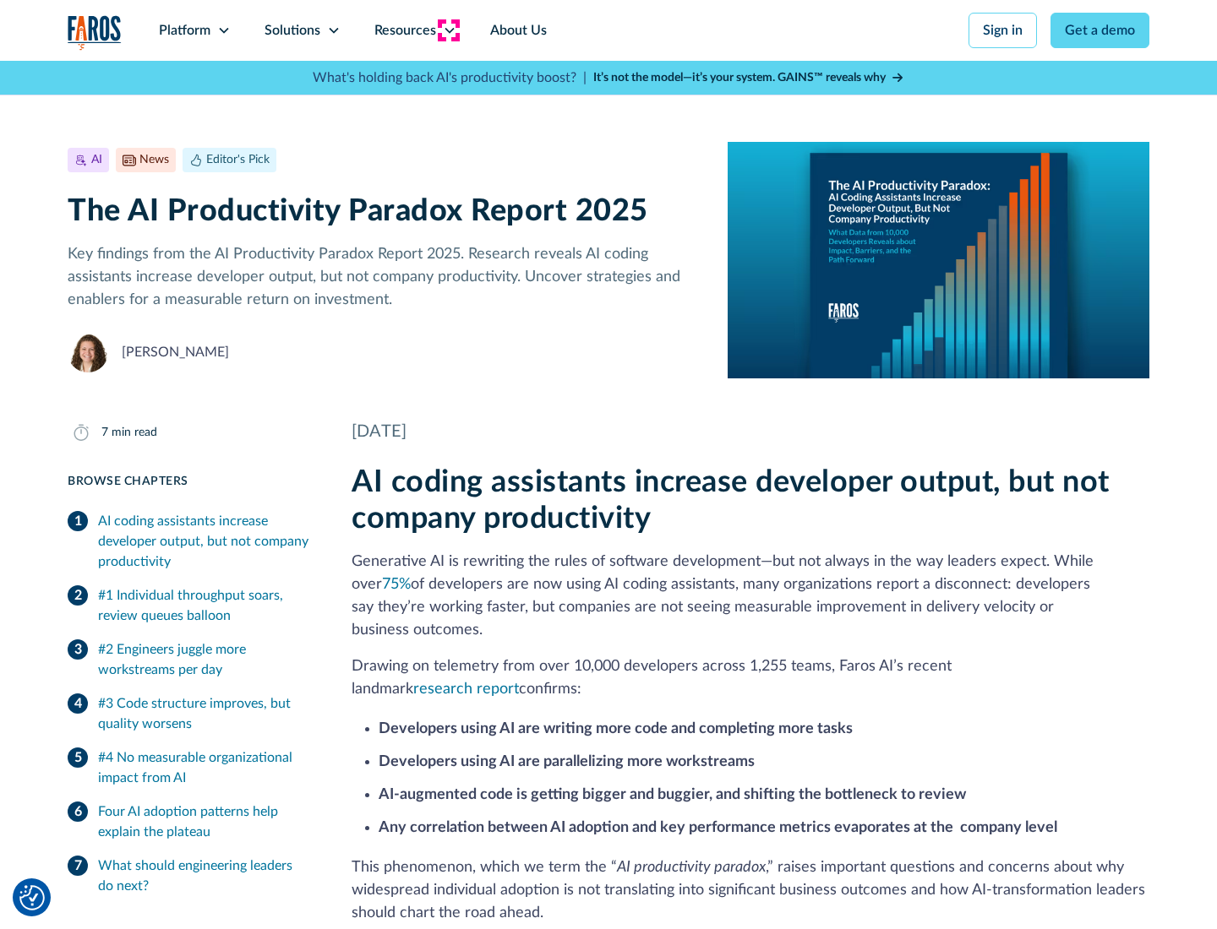
click at [448, 30] on icon at bounding box center [450, 31] width 14 height 14
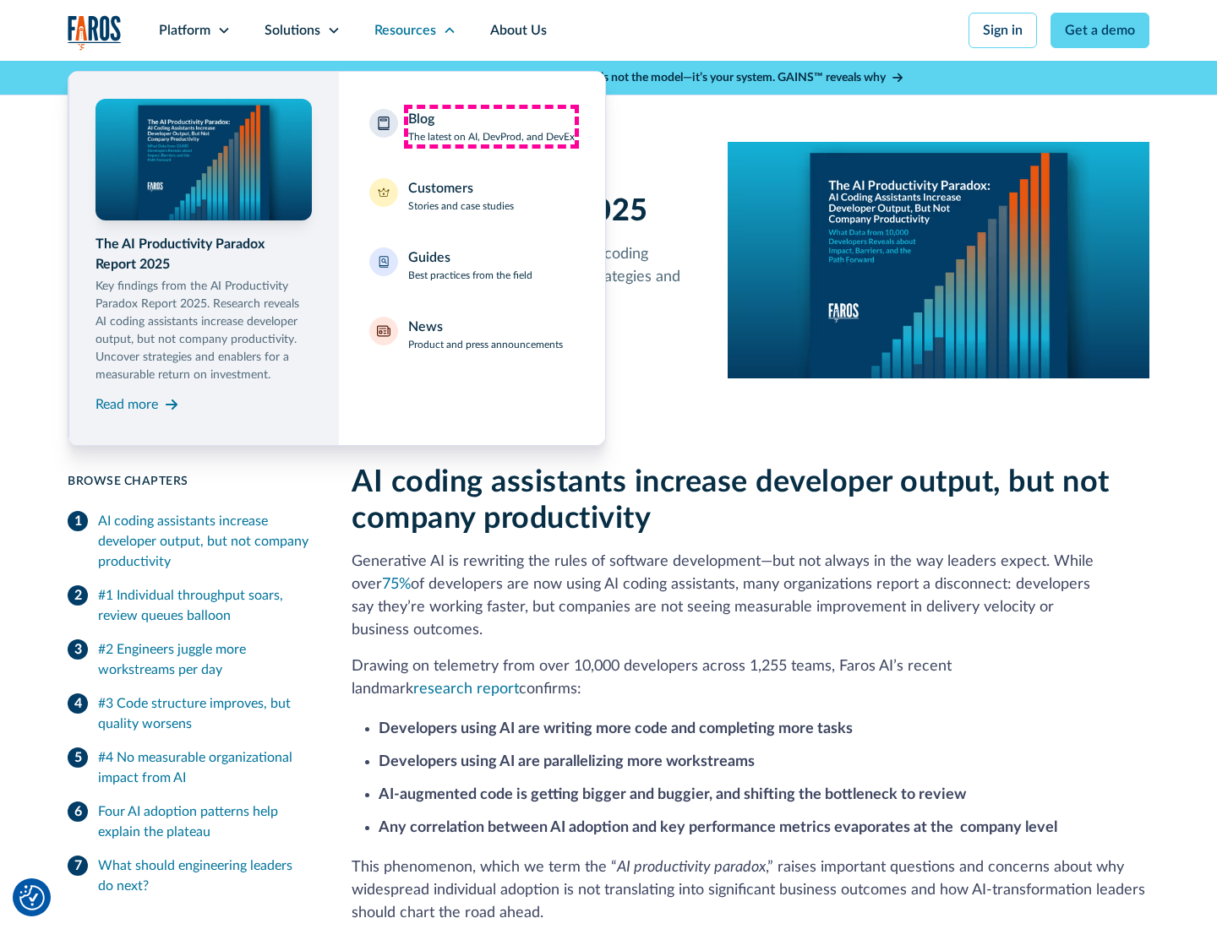
click at [491, 127] on div "Blog The latest on AI, DevProd, and DevEx" at bounding box center [491, 126] width 166 height 35
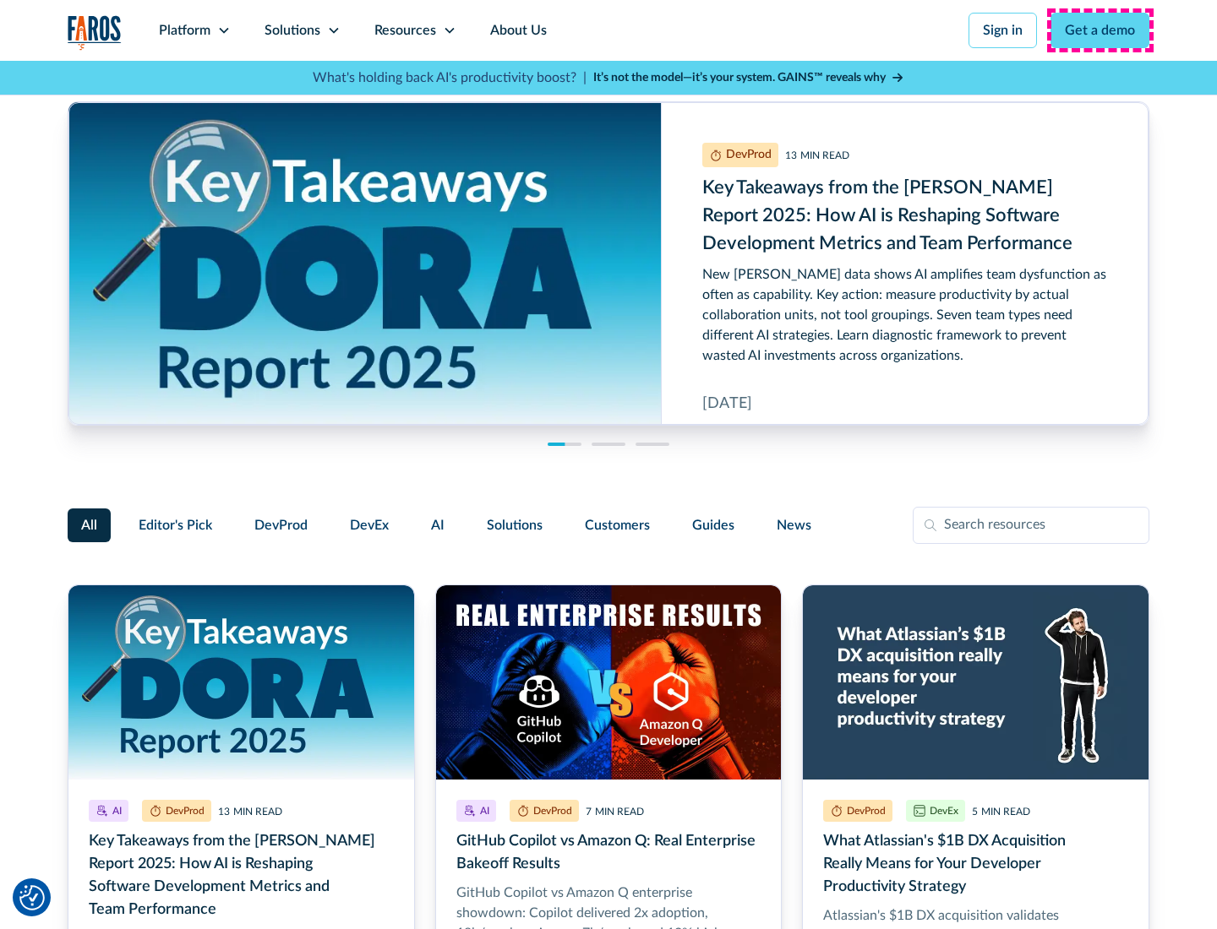
click at [1100, 30] on link "Get a demo" at bounding box center [1099, 30] width 99 height 35
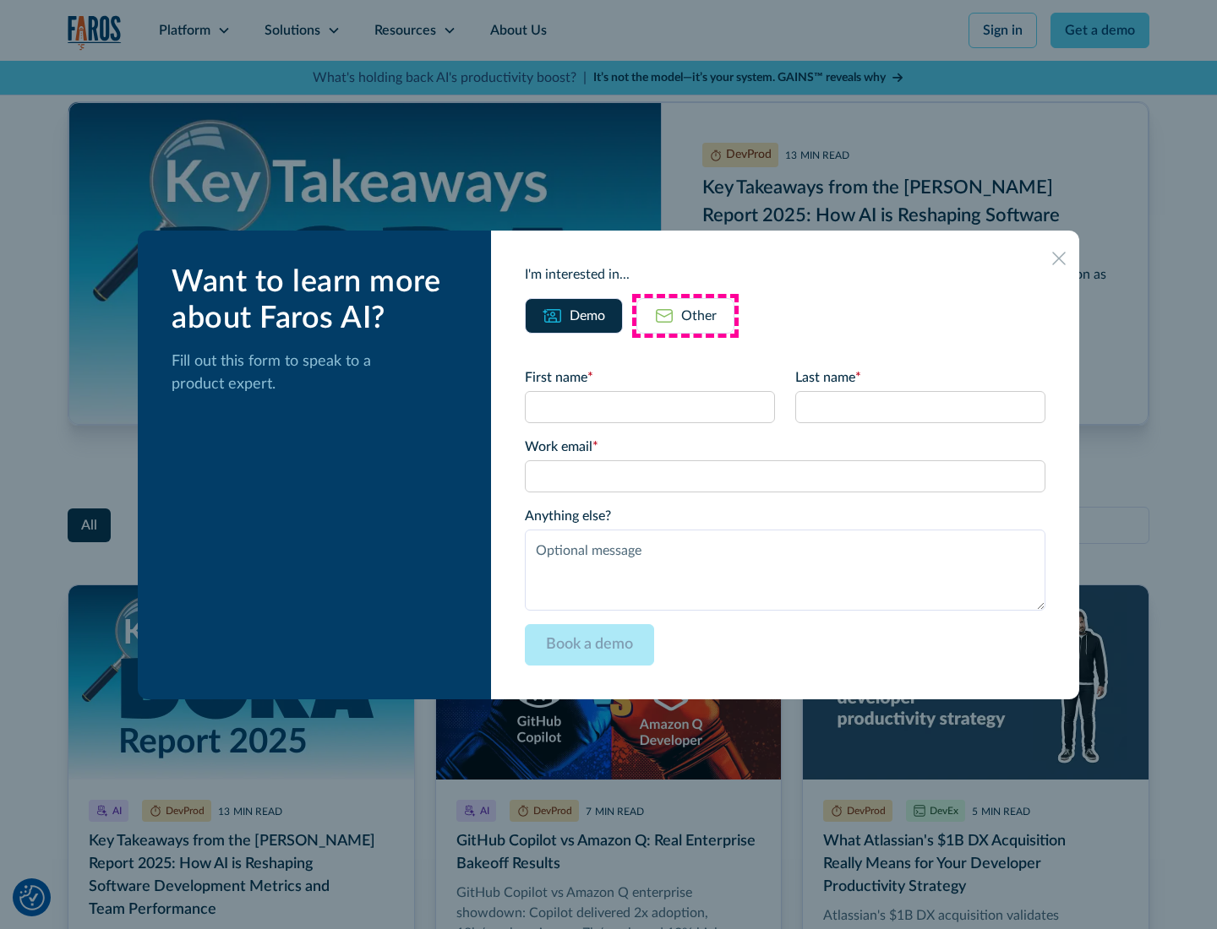
click at [685, 315] on div "Other" at bounding box center [698, 316] width 35 height 20
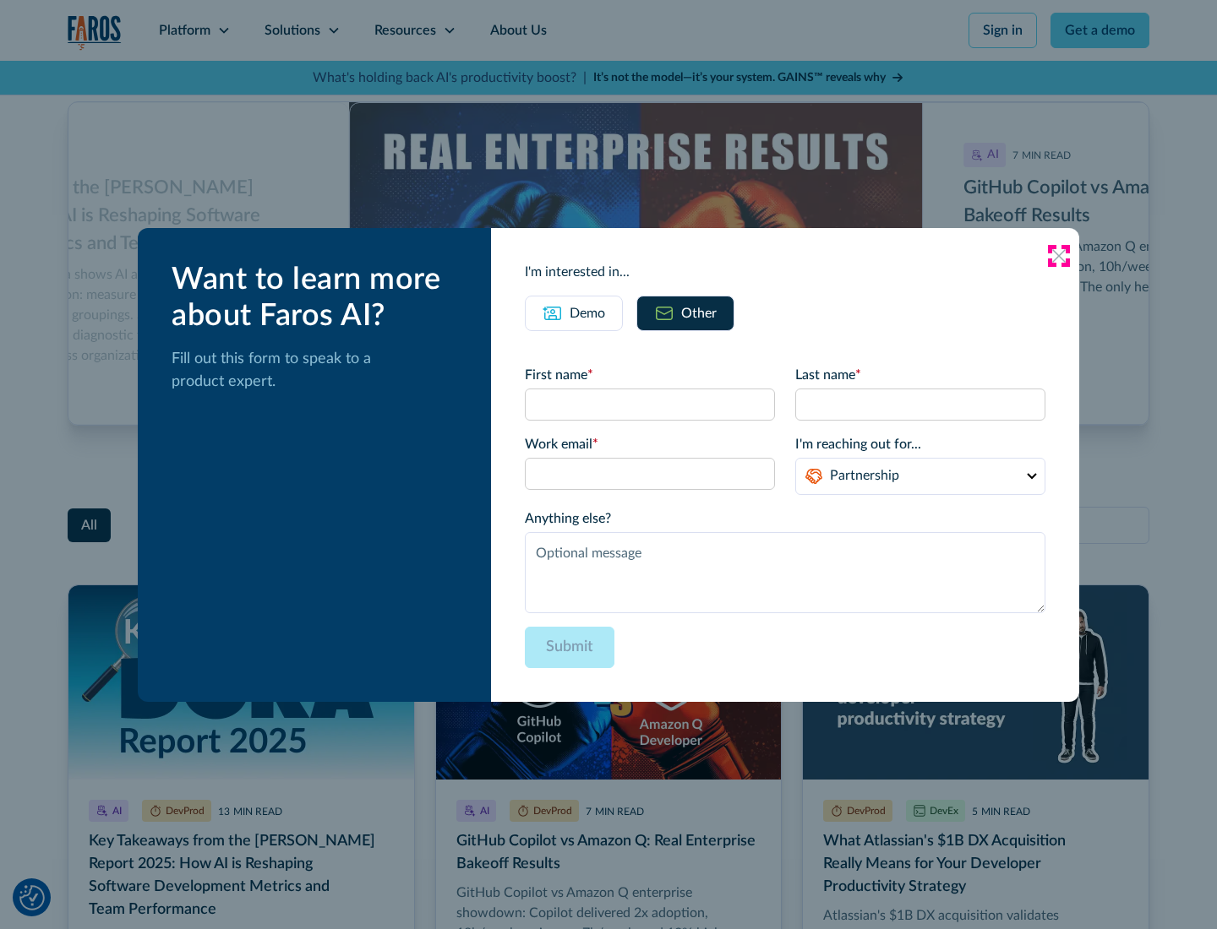
click at [1059, 255] on icon at bounding box center [1059, 256] width 14 height 14
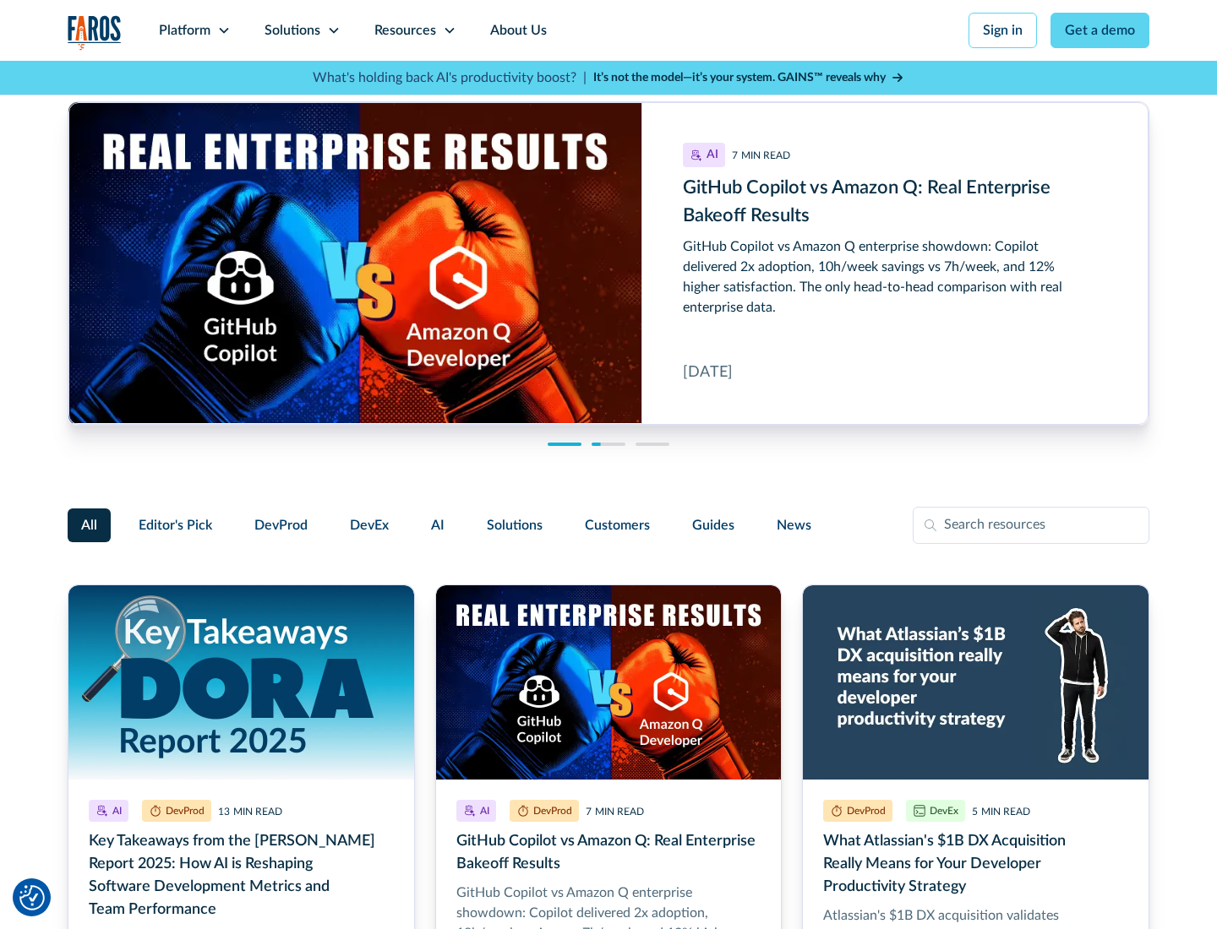
click at [516, 30] on link "About Us" at bounding box center [518, 30] width 90 height 61
